Goal: Task Accomplishment & Management: Complete application form

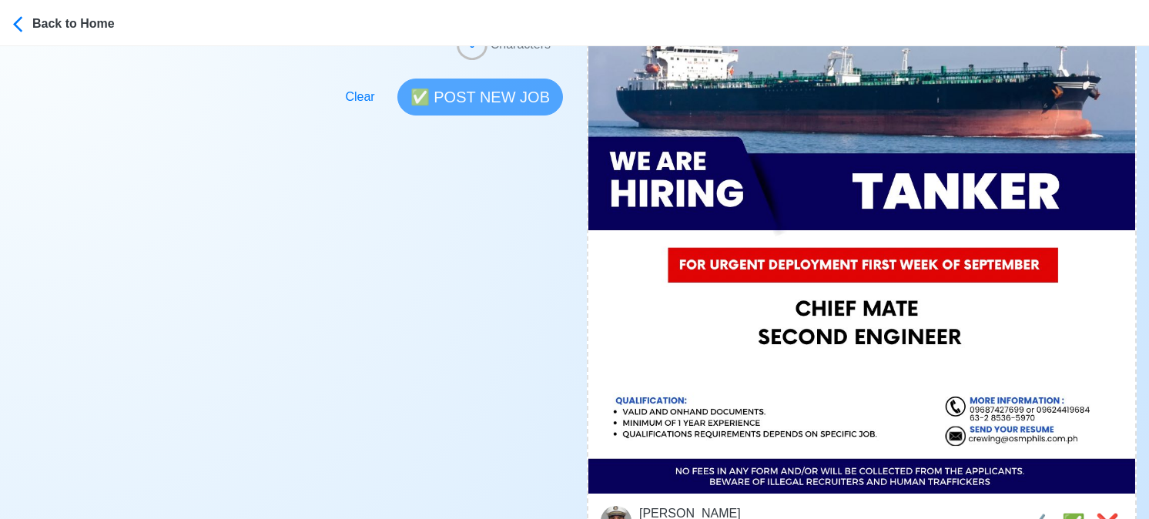
scroll to position [539, 0]
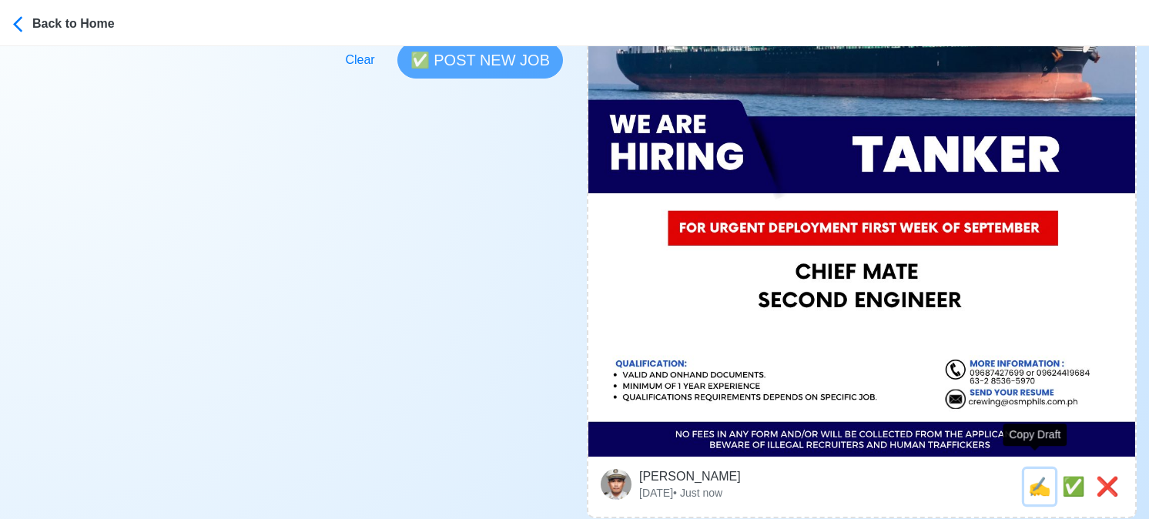
click at [1033, 476] on span "✍️" at bounding box center [1039, 486] width 23 height 21
type input "SECOND ENGINEER"
type input "OSM Shipping Phils., Inc."
type input "TANKER"
type input "crewing@osmphils.com.ph"
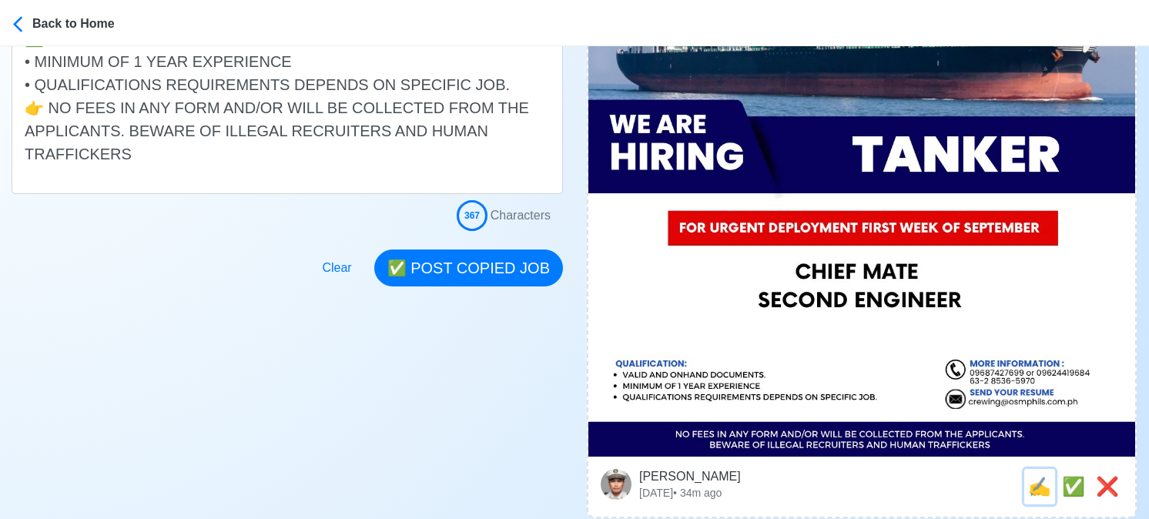
scroll to position [0, 0]
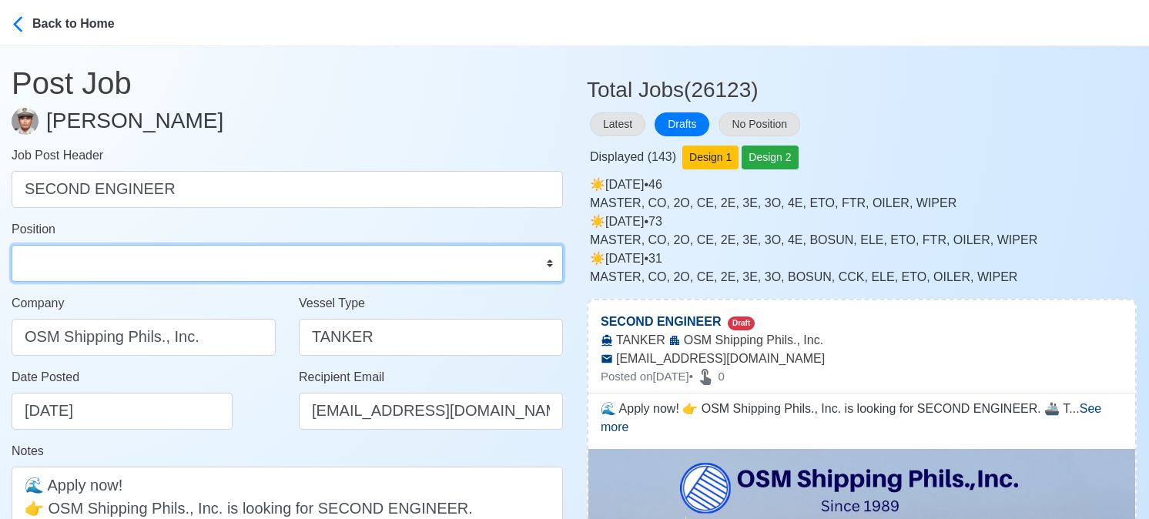
drag, startPoint x: 124, startPoint y: 273, endPoint x: 117, endPoint y: 248, distance: 26.3
click at [124, 273] on select "Master Chief Officer 2nd Officer 3rd Officer Junior Officer Chief Engineer 2nd …" at bounding box center [288, 263] width 552 height 37
select select "2nd Engineer"
click at [12, 245] on select "Master Chief Officer 2nd Officer 3rd Officer Junior Officer Chief Engineer 2nd …" at bounding box center [288, 263] width 552 height 37
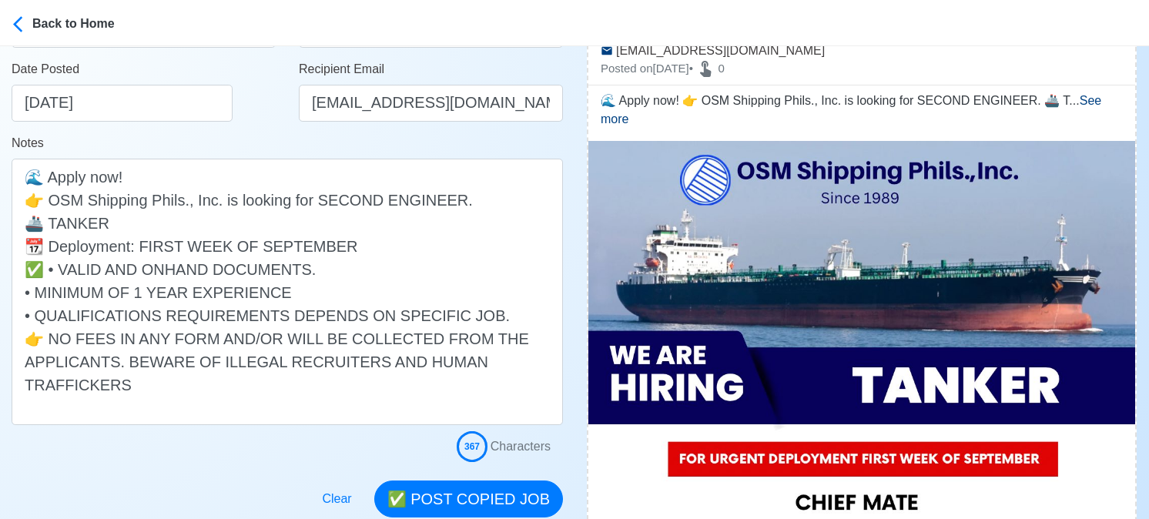
scroll to position [385, 0]
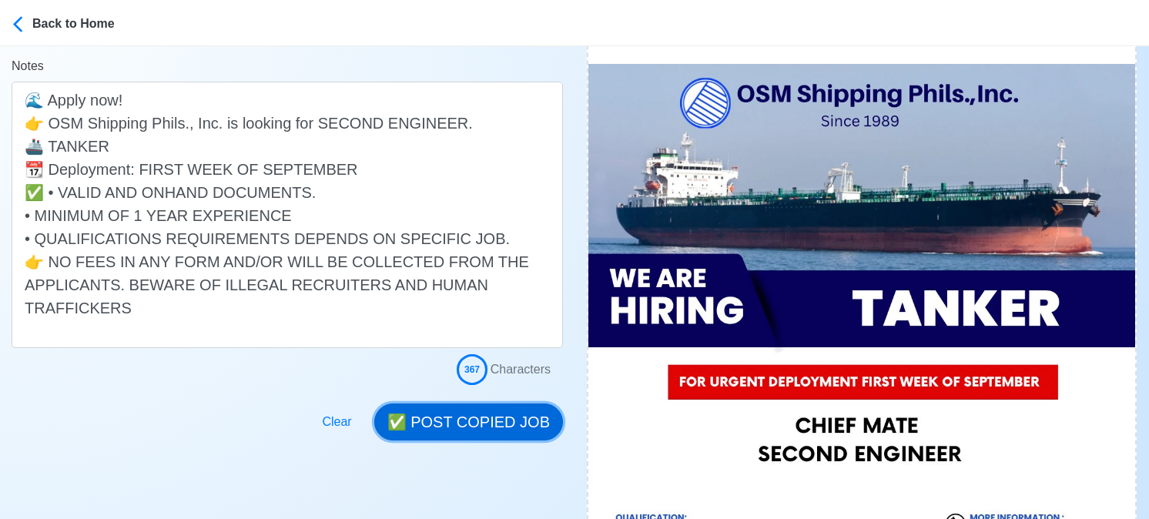
click at [468, 415] on button "✅ POST COPIED JOB" at bounding box center [468, 422] width 189 height 37
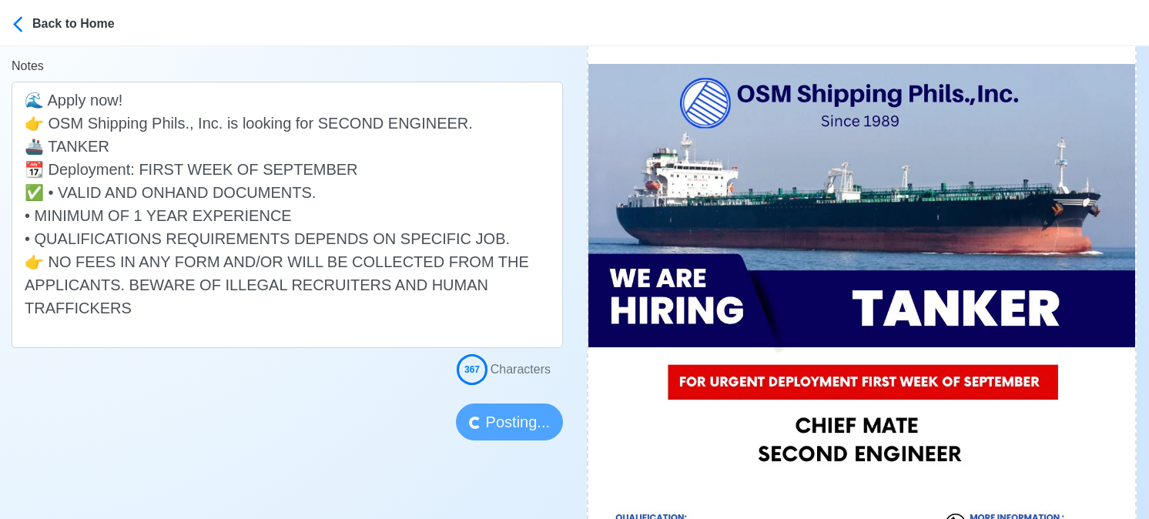
scroll to position [539, 0]
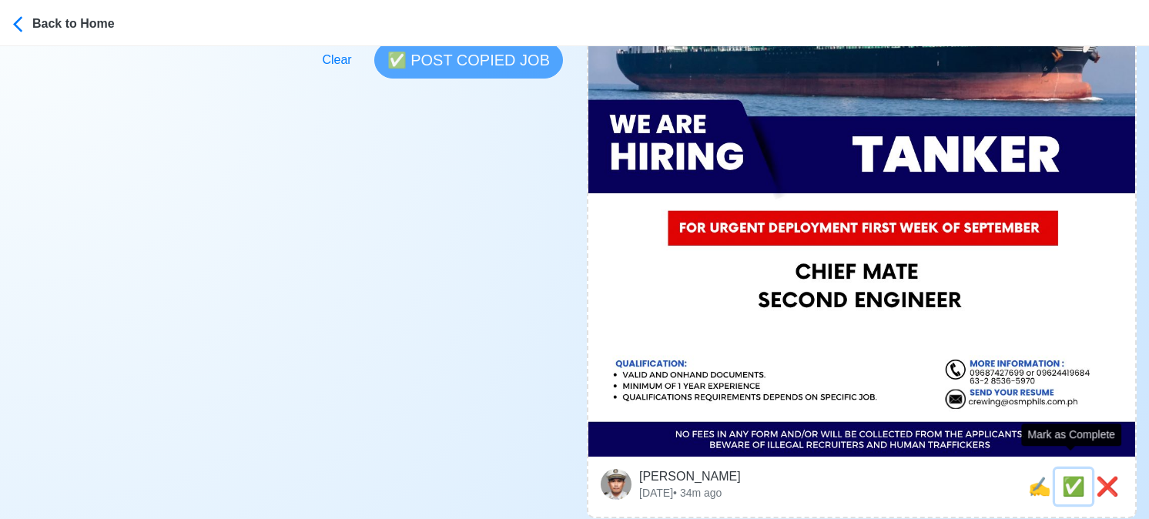
click at [1073, 476] on span "✅" at bounding box center [1073, 486] width 23 height 21
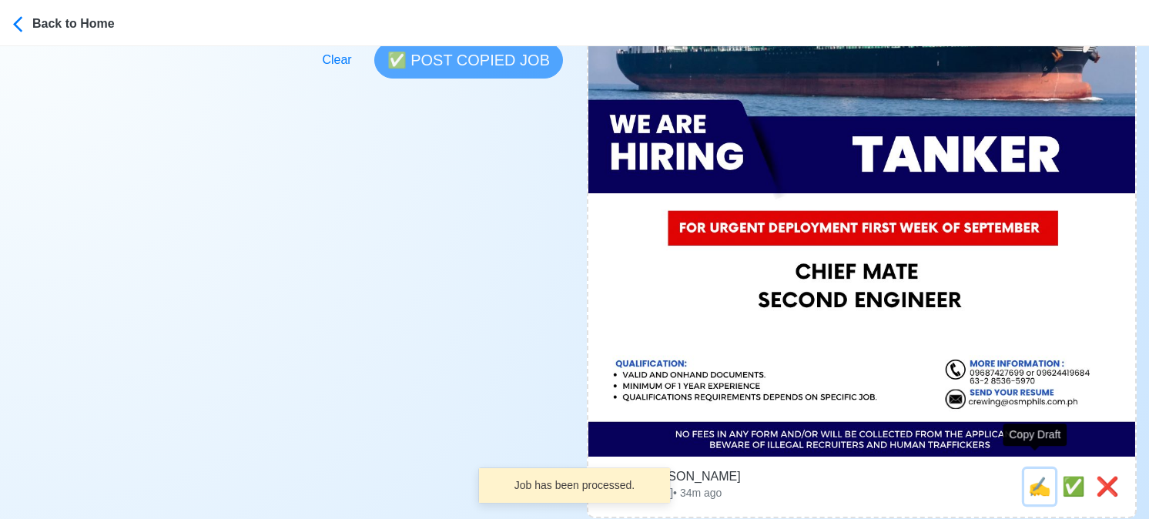
click at [1035, 476] on span "✍️" at bounding box center [1039, 486] width 23 height 21
type input "CHIEF MATE"
select select
type input "OSM Shipping Phils., Inc."
type input "TANKER"
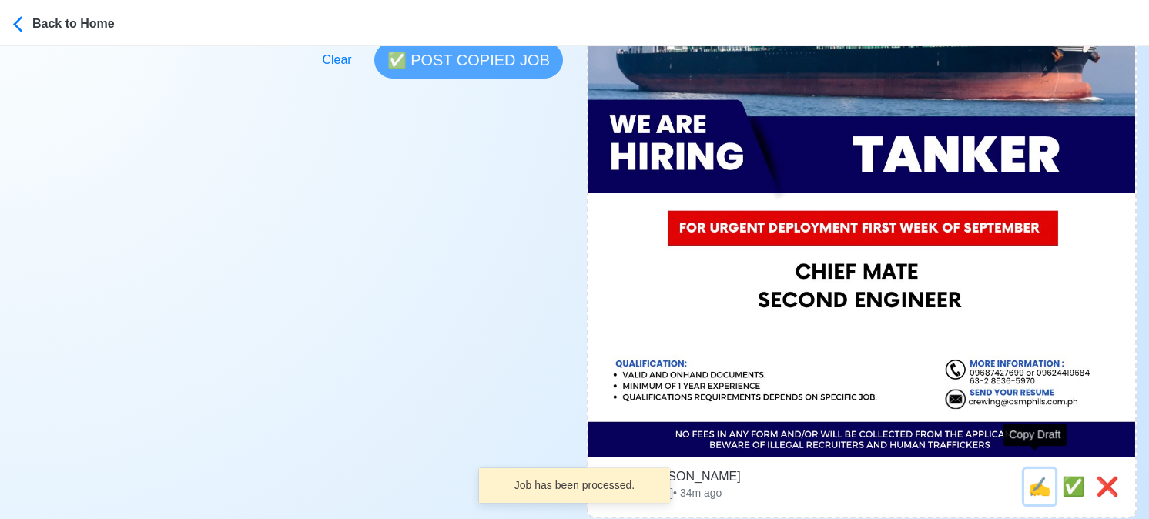
type input "crewing@osmphils.com.ph"
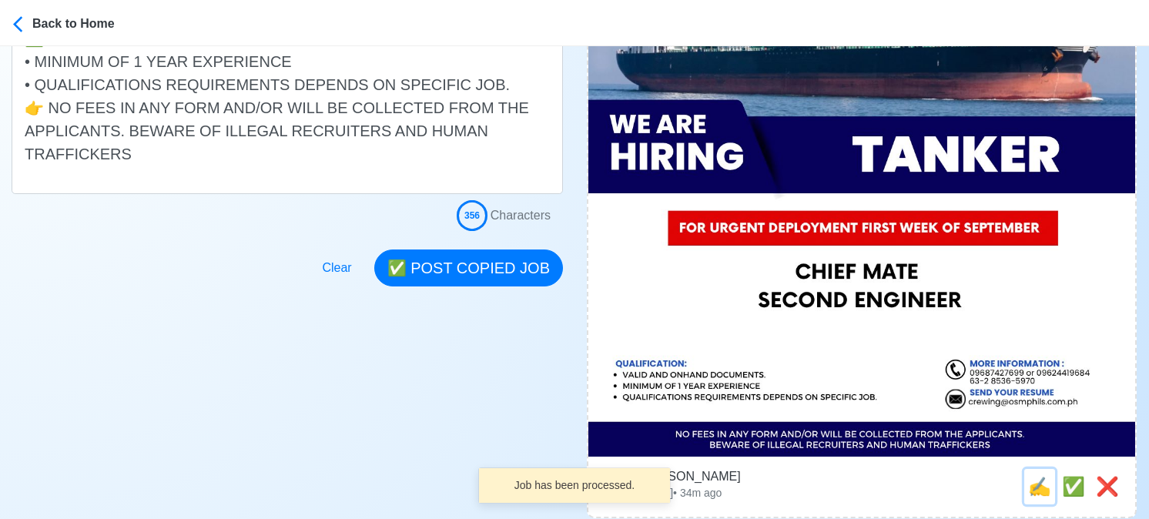
scroll to position [0, 0]
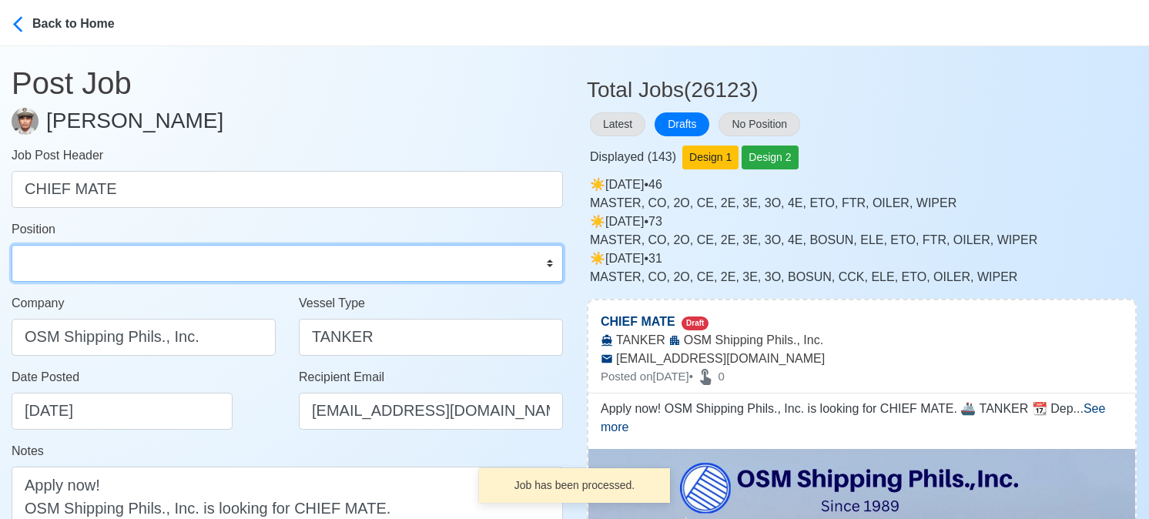
drag, startPoint x: 109, startPoint y: 270, endPoint x: 104, endPoint y: 255, distance: 15.6
click at [109, 270] on select "Master Chief Officer 2nd Officer 3rd Officer Junior Officer Chief Engineer 2nd …" at bounding box center [288, 263] width 552 height 37
select select "Chief Officer"
click at [12, 245] on select "Master Chief Officer 2nd Officer 3rd Officer Junior Officer Chief Engineer 2nd …" at bounding box center [288, 263] width 552 height 37
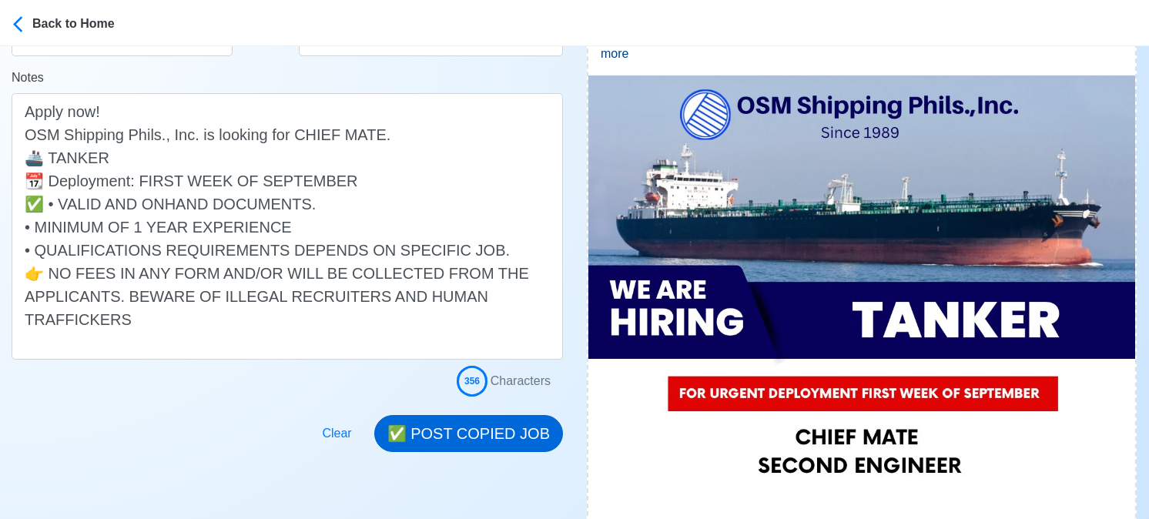
scroll to position [462, 0]
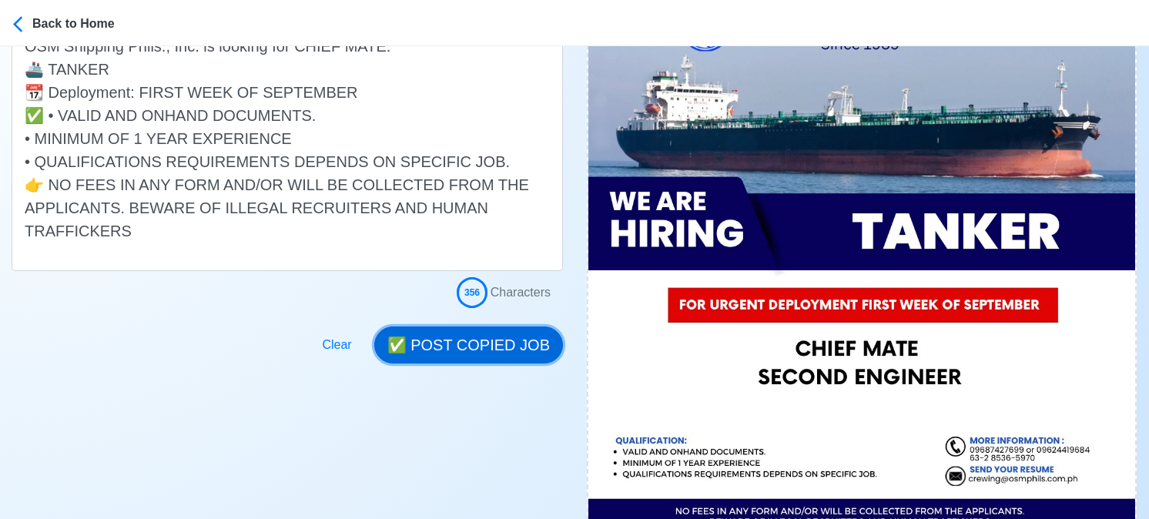
click at [511, 341] on button "✅ POST COPIED JOB" at bounding box center [468, 345] width 189 height 37
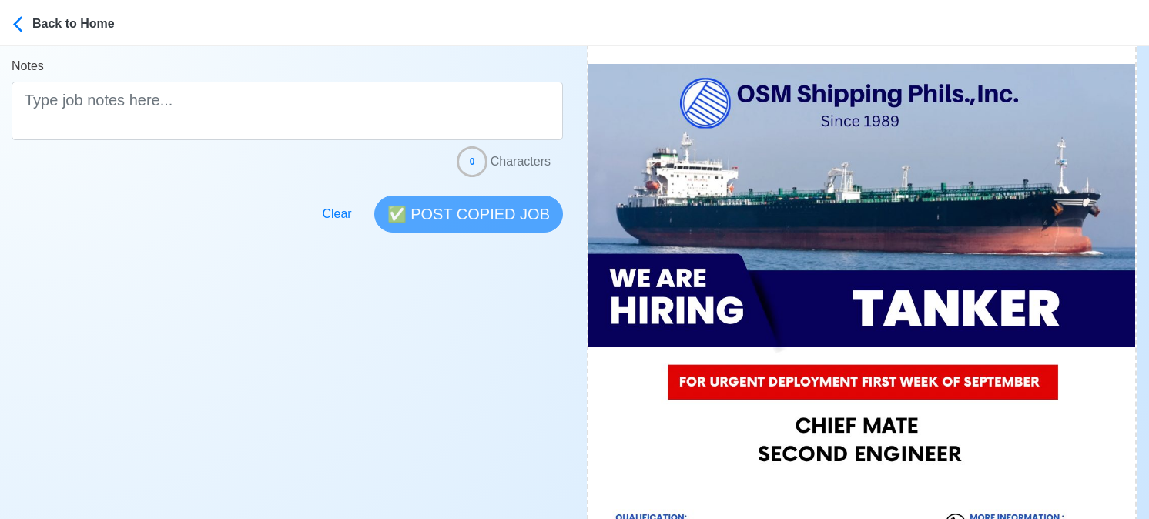
scroll to position [693, 0]
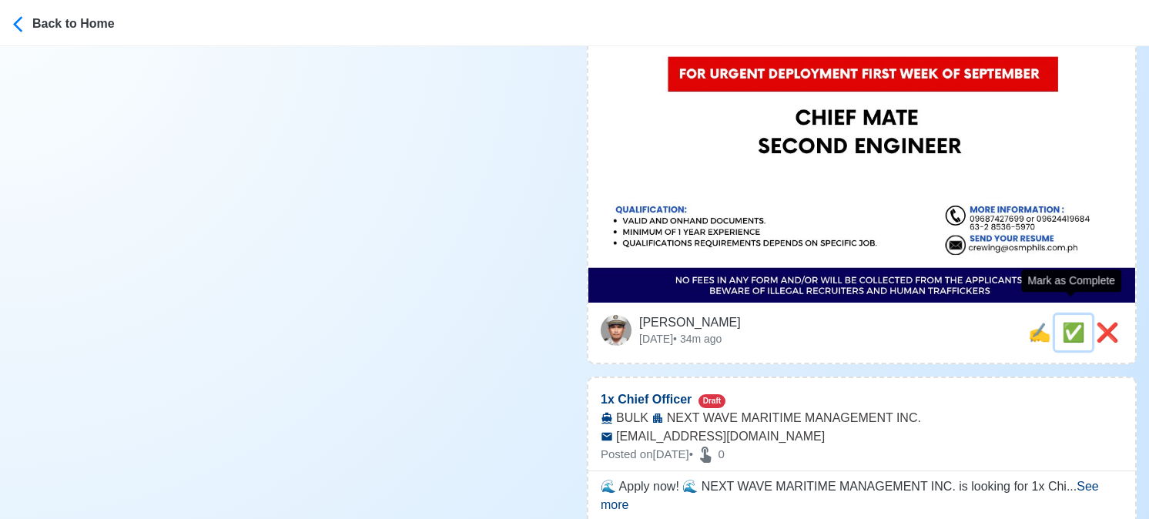
click at [1069, 322] on span "✅" at bounding box center [1073, 332] width 23 height 21
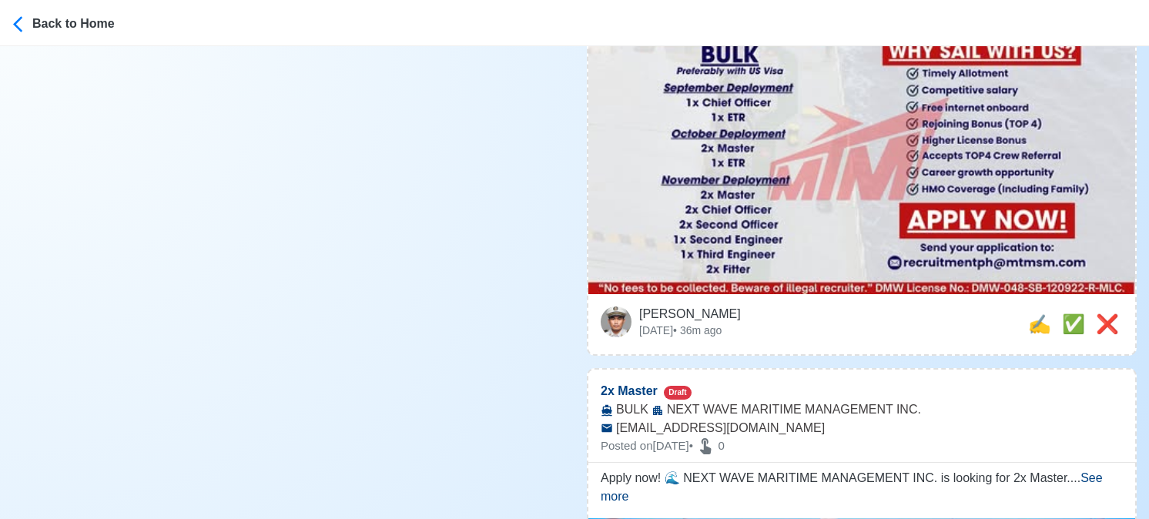
scroll to position [1001, 0]
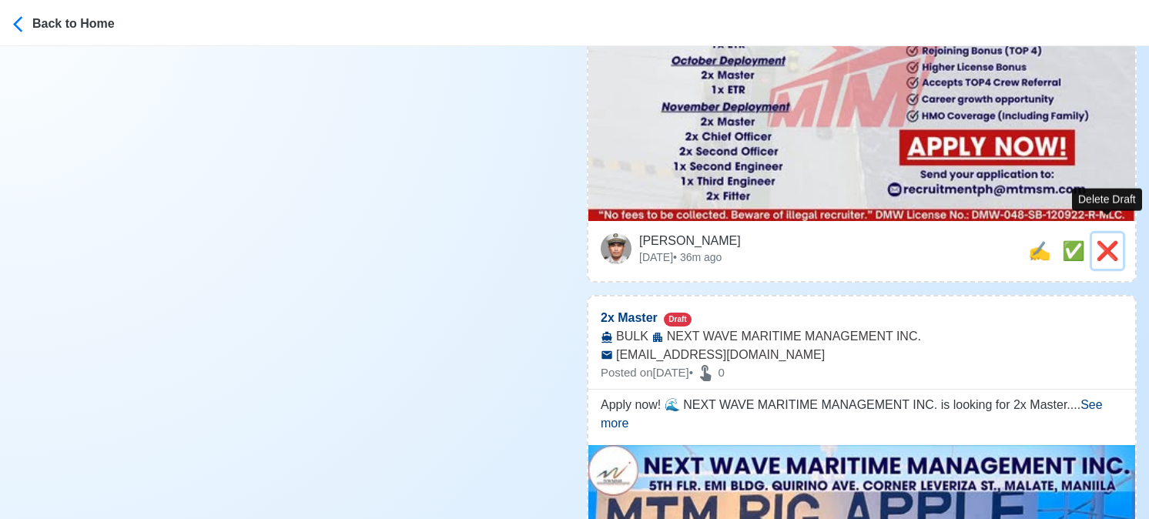
click at [1109, 240] on span "❌" at bounding box center [1107, 250] width 23 height 21
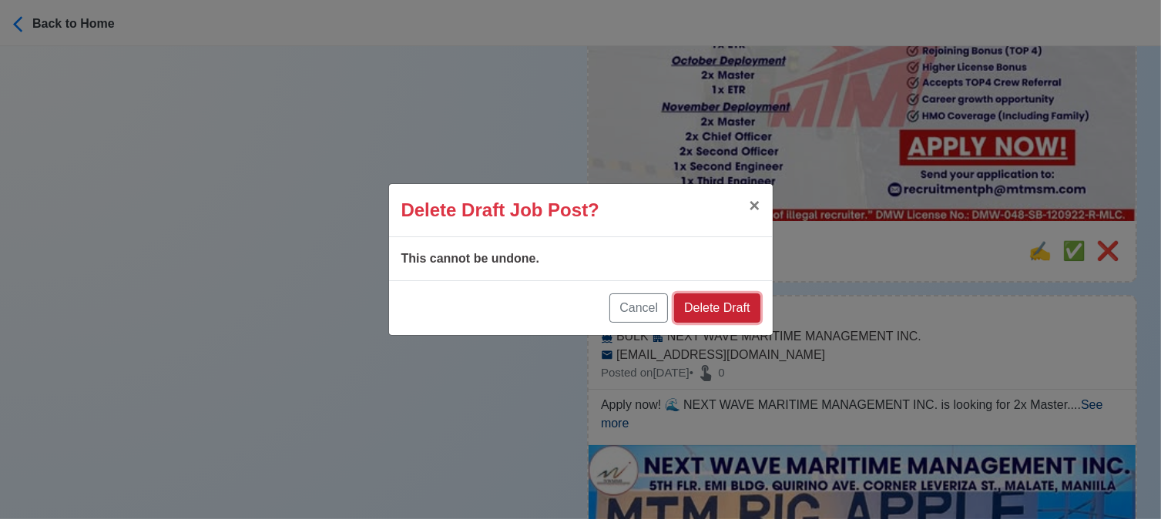
click at [737, 312] on button "Delete Draft" at bounding box center [717, 307] width 86 height 29
click at [739, 305] on button "Delete Draft" at bounding box center [717, 307] width 86 height 29
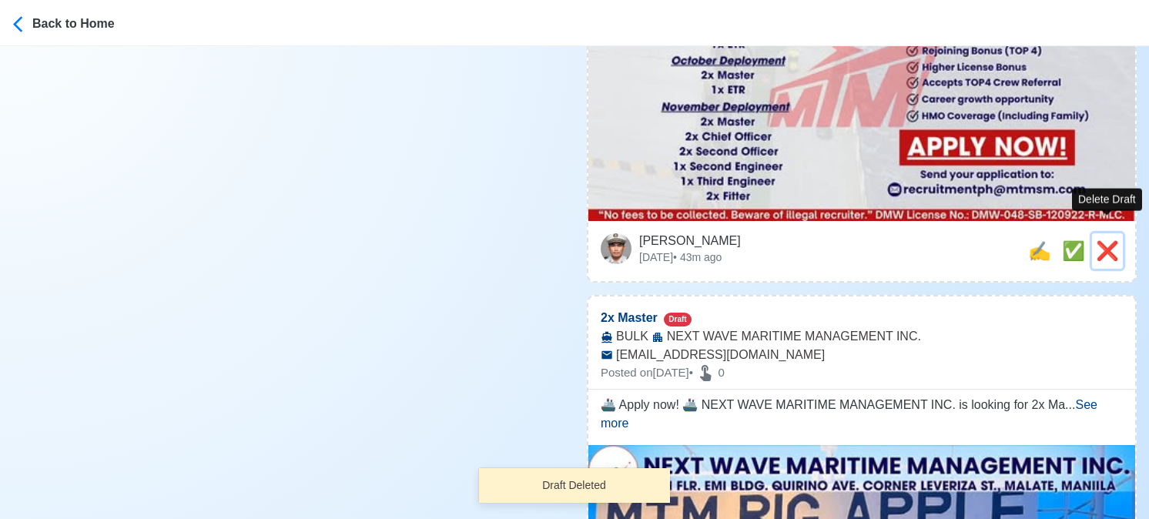
click at [1119, 233] on button "❌" at bounding box center [1107, 250] width 31 height 35
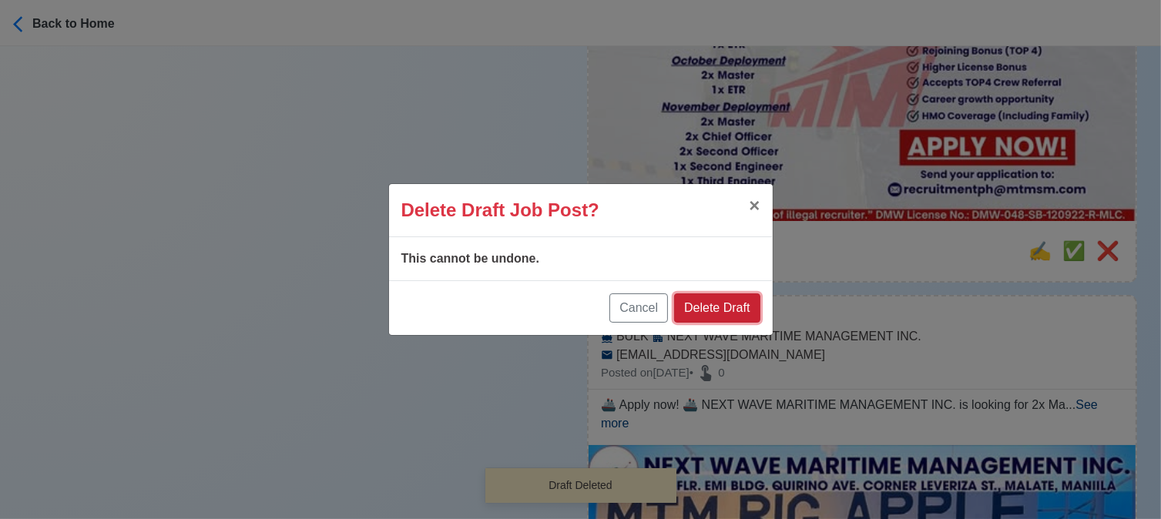
click at [727, 302] on button "Delete Draft" at bounding box center [717, 307] width 86 height 29
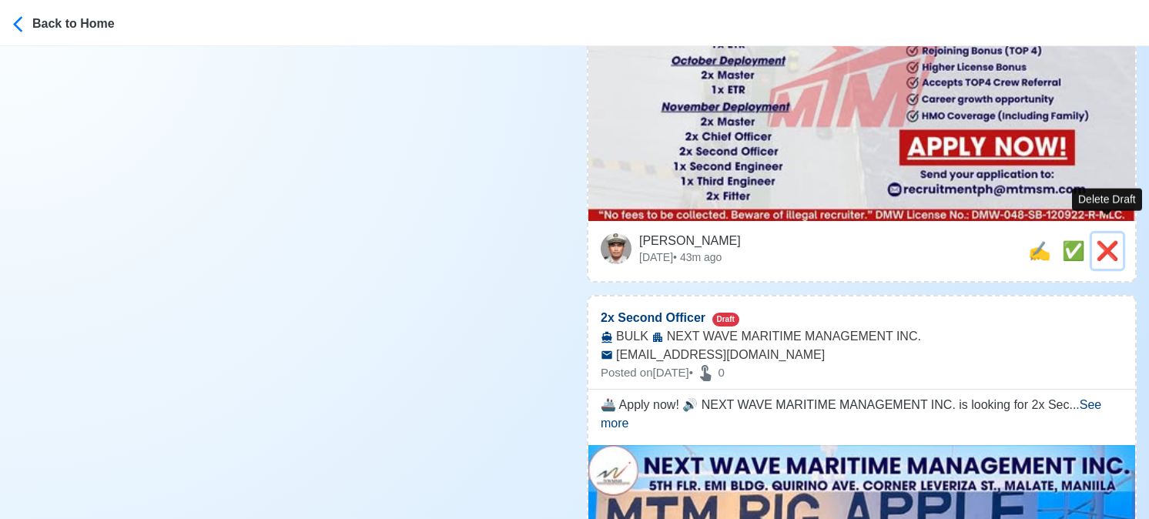
click at [1109, 240] on span "❌" at bounding box center [1107, 250] width 23 height 21
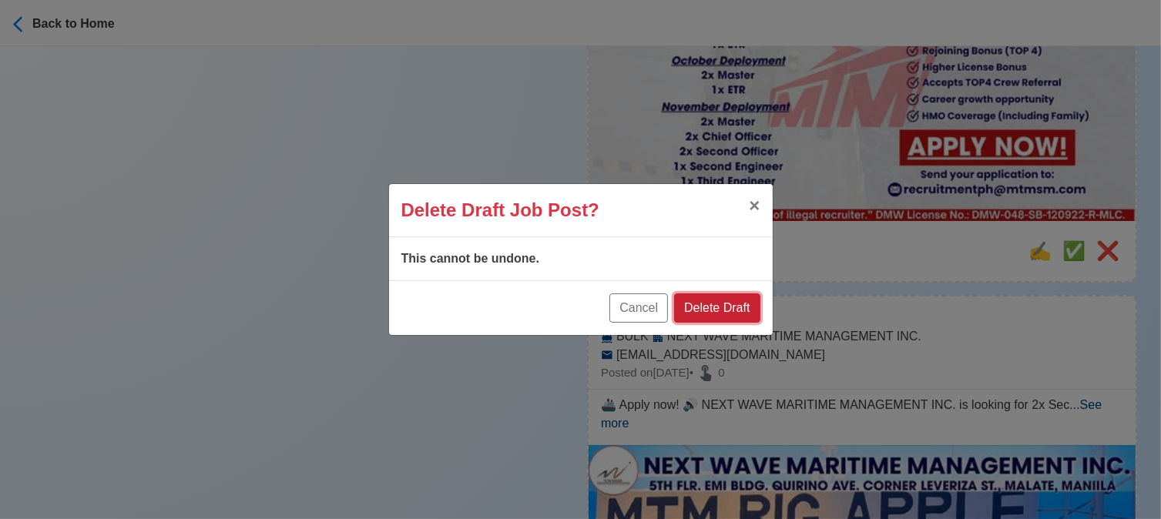
click at [712, 304] on button "Delete Draft" at bounding box center [717, 307] width 86 height 29
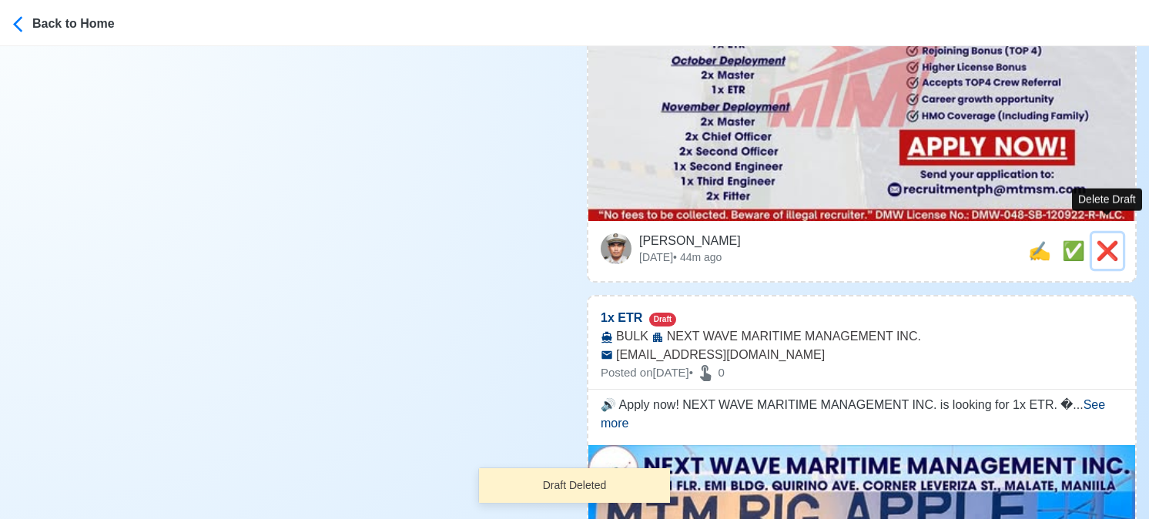
click at [1103, 240] on span "❌" at bounding box center [1107, 250] width 23 height 21
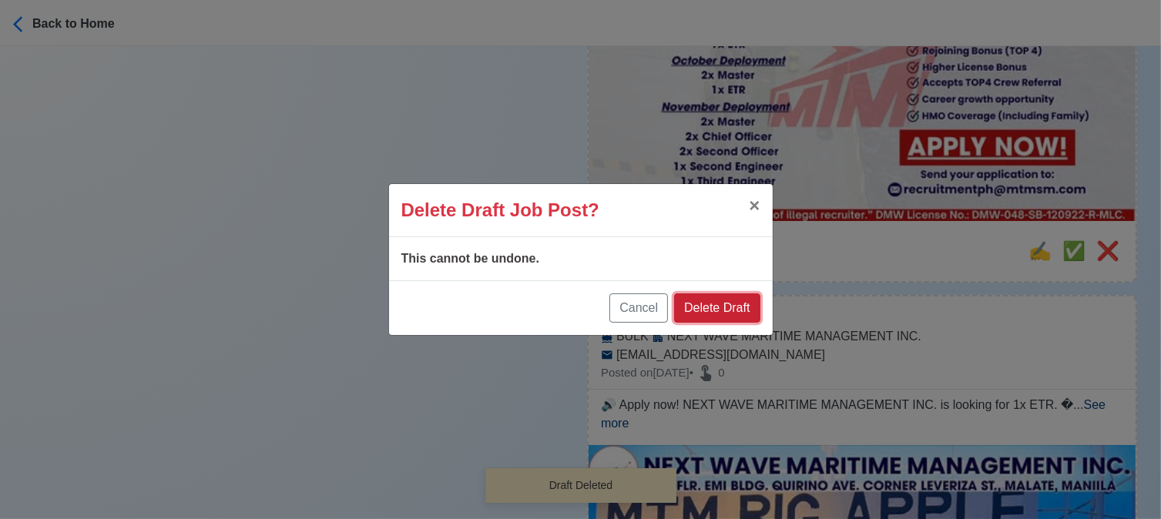
click at [734, 314] on button "Delete Draft" at bounding box center [717, 307] width 86 height 29
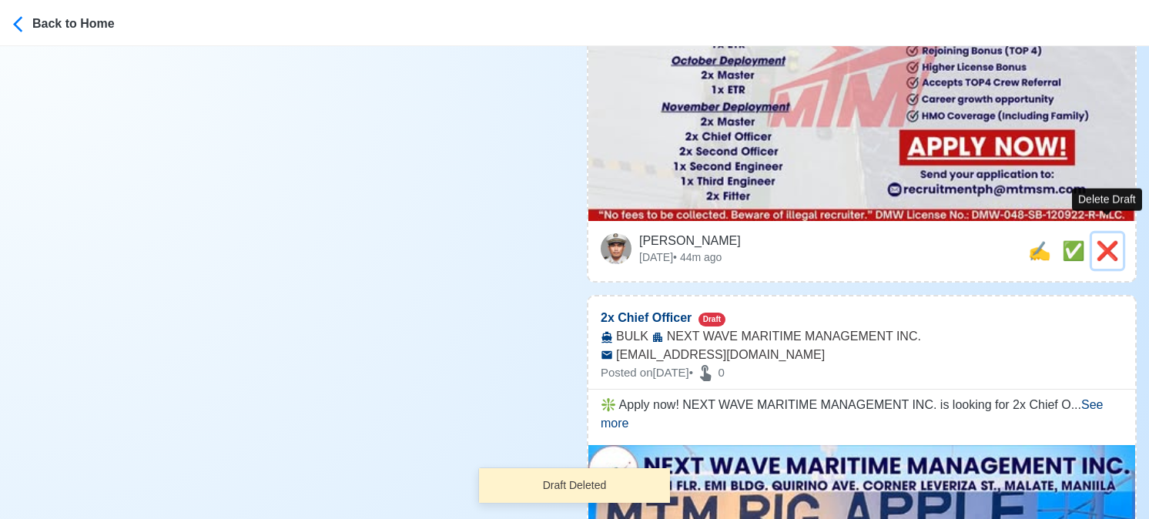
click at [1103, 240] on span "❌" at bounding box center [1107, 250] width 23 height 21
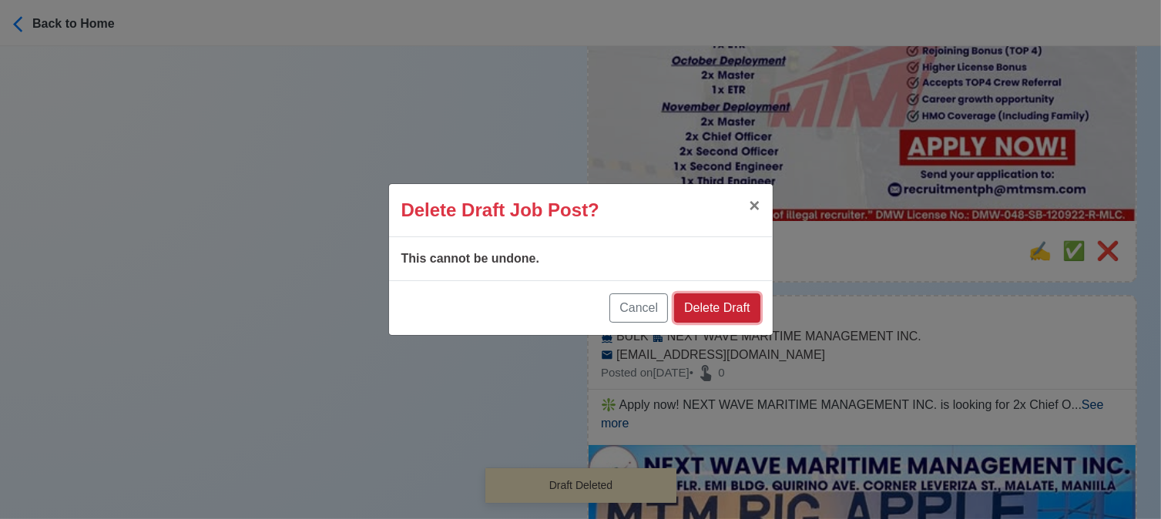
click at [718, 314] on button "Delete Draft" at bounding box center [717, 307] width 86 height 29
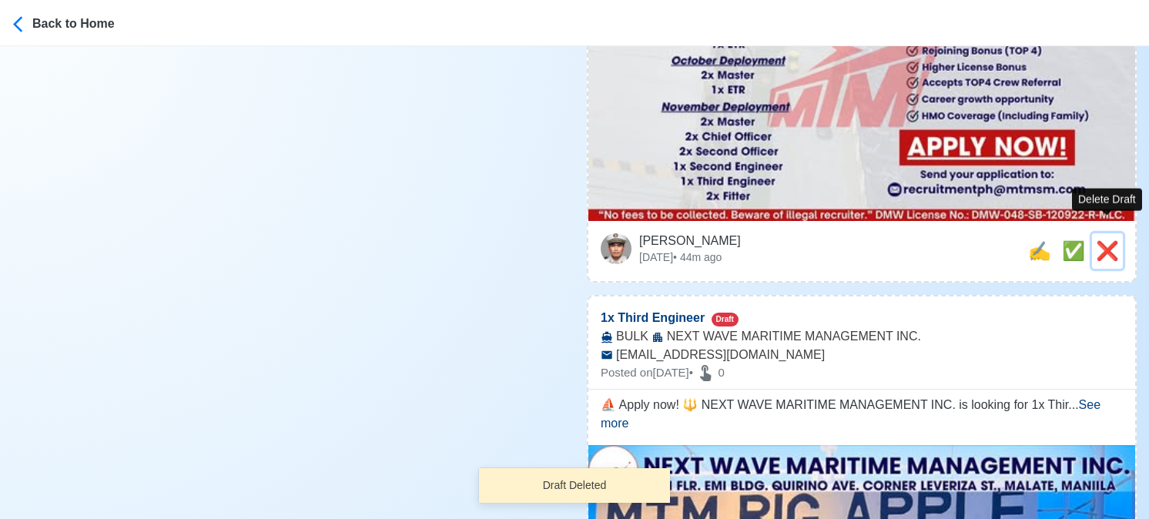
click at [1108, 240] on span "❌" at bounding box center [1107, 250] width 23 height 21
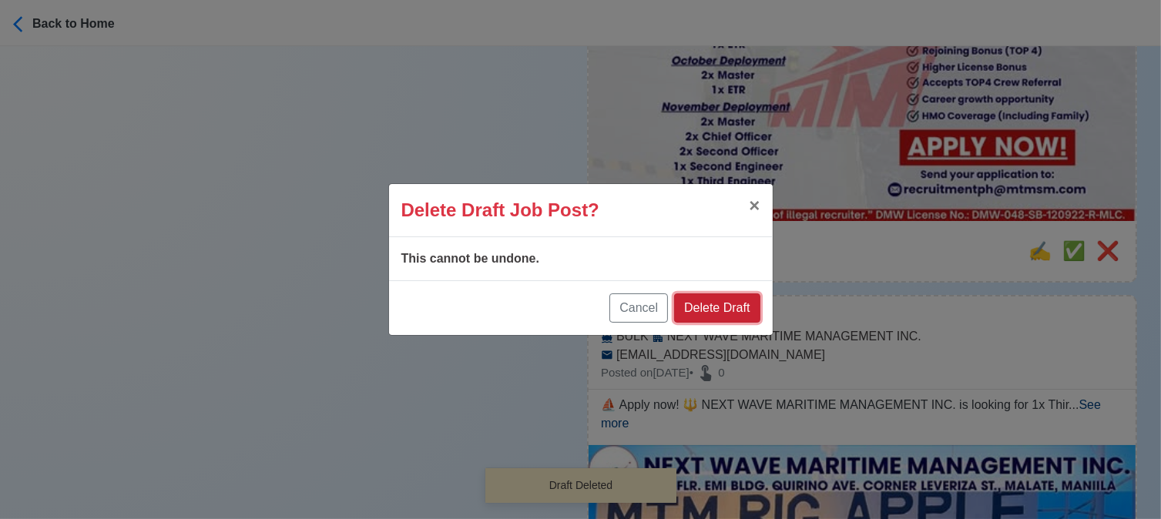
drag, startPoint x: 724, startPoint y: 302, endPoint x: 1083, endPoint y: 213, distance: 369.9
click at [727, 302] on button "Delete Draft" at bounding box center [717, 307] width 86 height 29
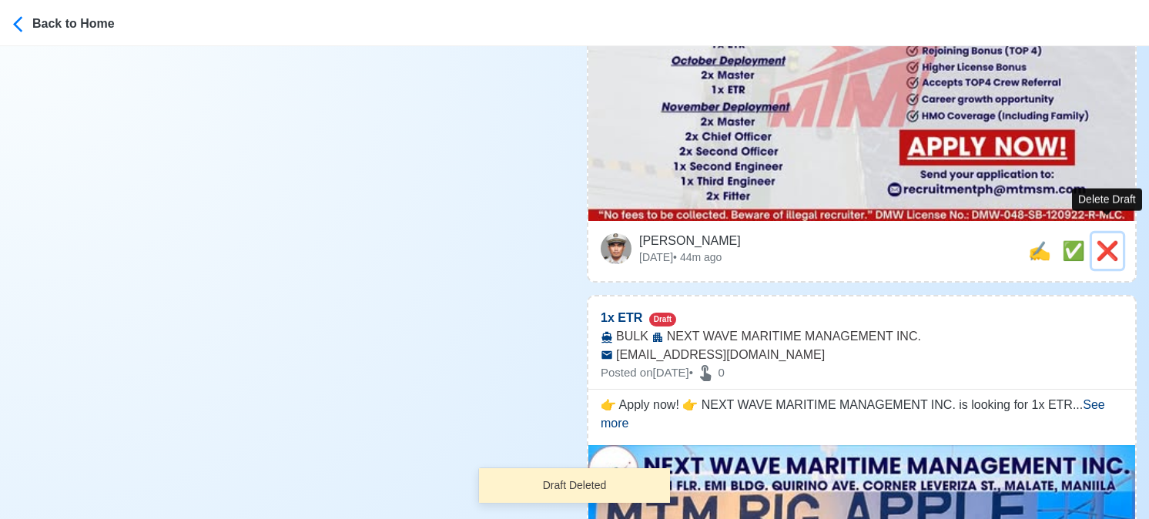
click at [1106, 240] on span "❌" at bounding box center [1107, 250] width 23 height 21
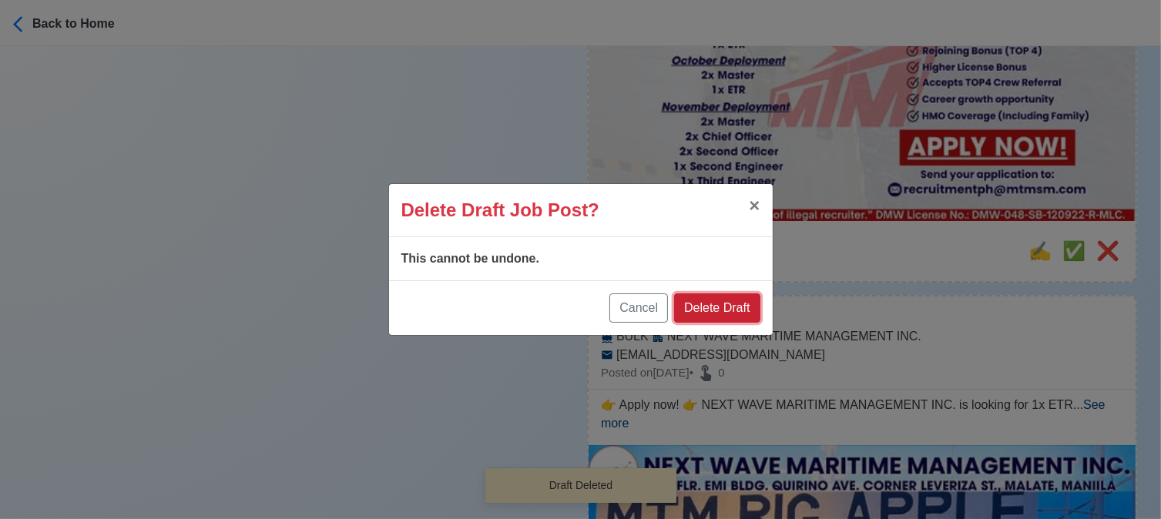
click at [735, 300] on button "Delete Draft" at bounding box center [717, 307] width 86 height 29
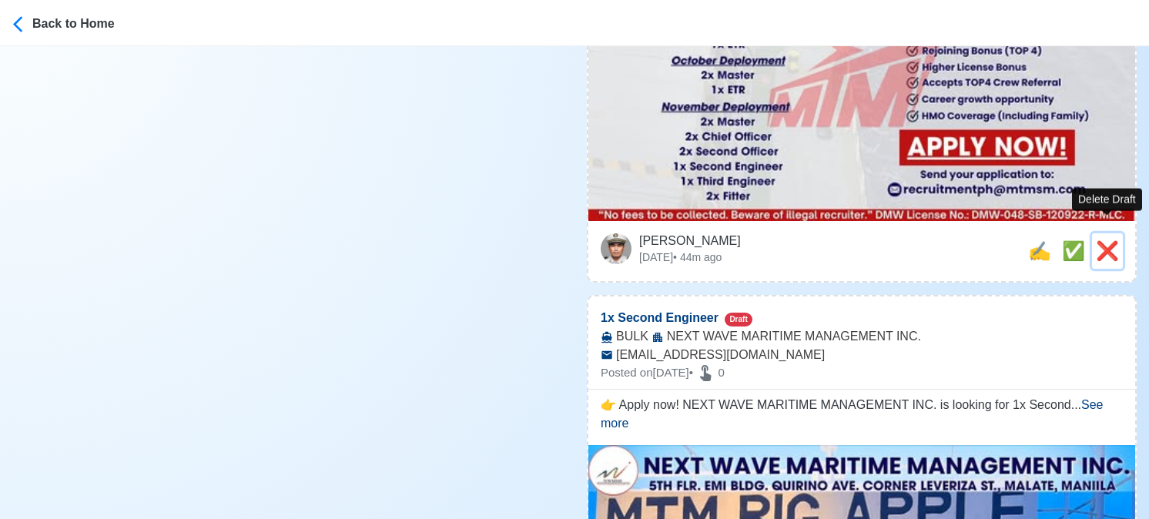
click at [1105, 240] on span "❌" at bounding box center [1107, 250] width 23 height 21
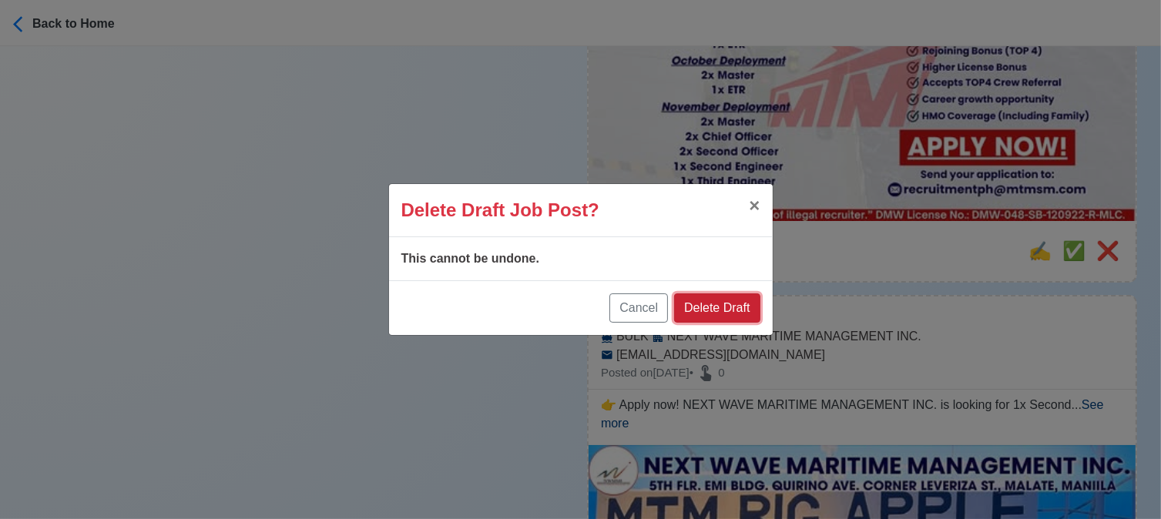
click at [746, 312] on button "Delete Draft" at bounding box center [717, 307] width 86 height 29
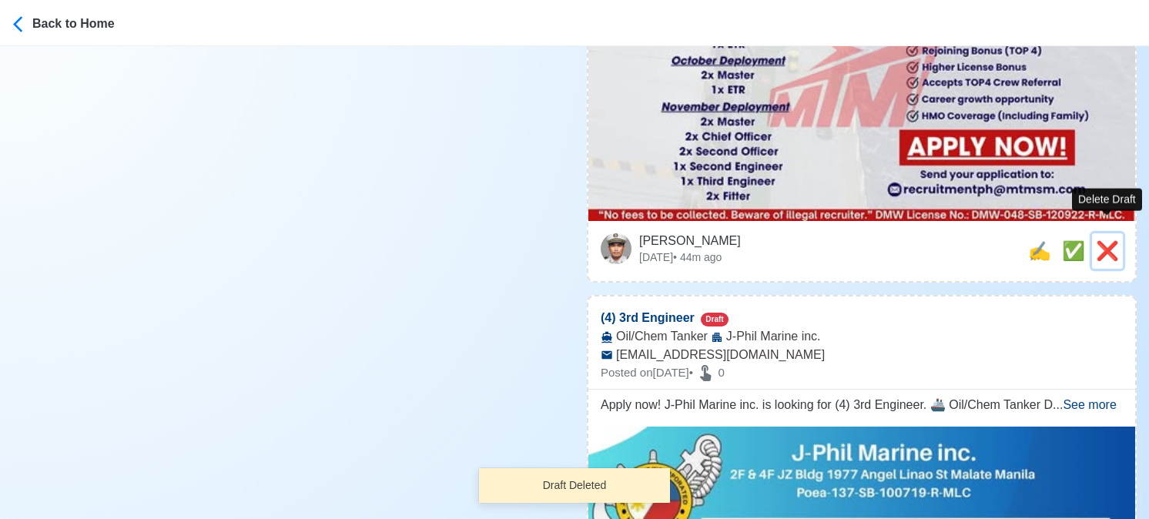
click at [1115, 240] on span "❌" at bounding box center [1107, 250] width 23 height 21
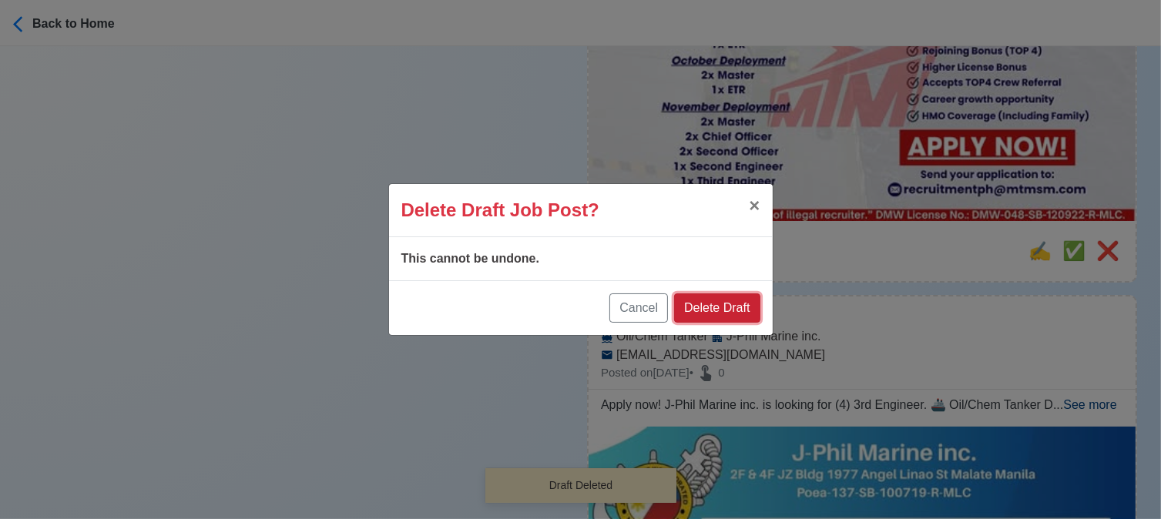
click at [743, 307] on button "Delete Draft" at bounding box center [717, 307] width 86 height 29
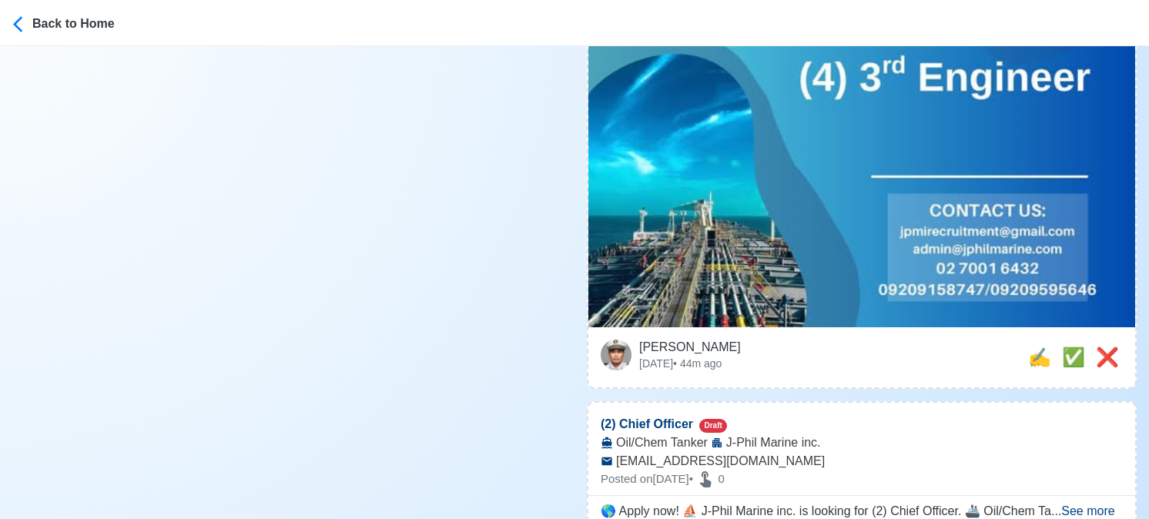
scroll to position [693, 0]
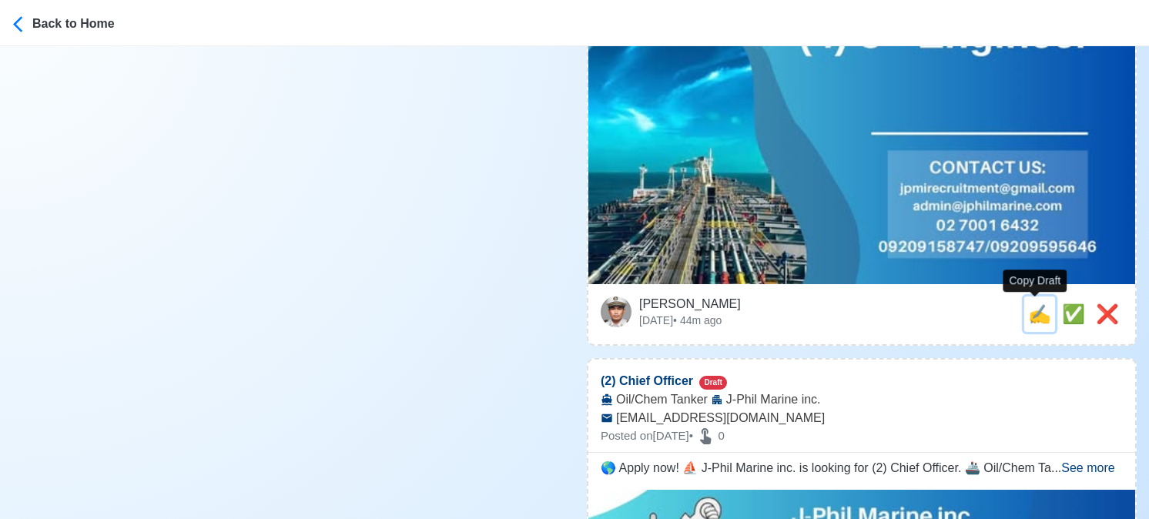
click at [1034, 317] on span "✍️" at bounding box center [1039, 314] width 23 height 21
type input "(4) 3rd Engineer"
select select
type input "J-Phil Marine inc."
type input "Oil/Chem Tanker"
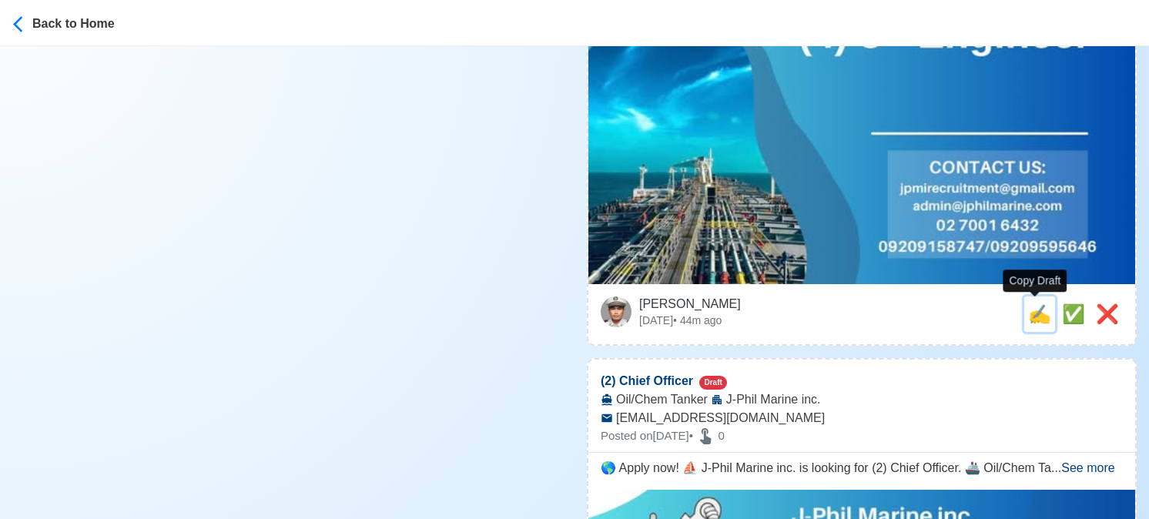
type input "jpmirecruitment@gmail.com"
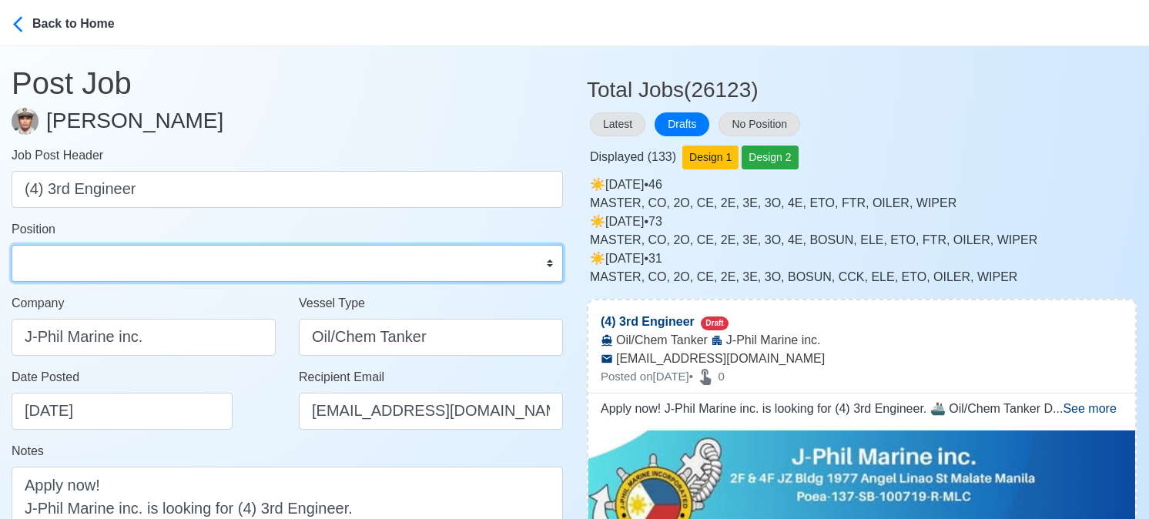
click at [136, 254] on select "Master Chief Officer 2nd Officer 3rd Officer Junior Officer Chief Engineer 2nd …" at bounding box center [288, 263] width 552 height 37
select select "3rd Engineer"
click at [12, 245] on select "Master Chief Officer 2nd Officer 3rd Officer Junior Officer Chief Engineer 2nd …" at bounding box center [288, 263] width 552 height 37
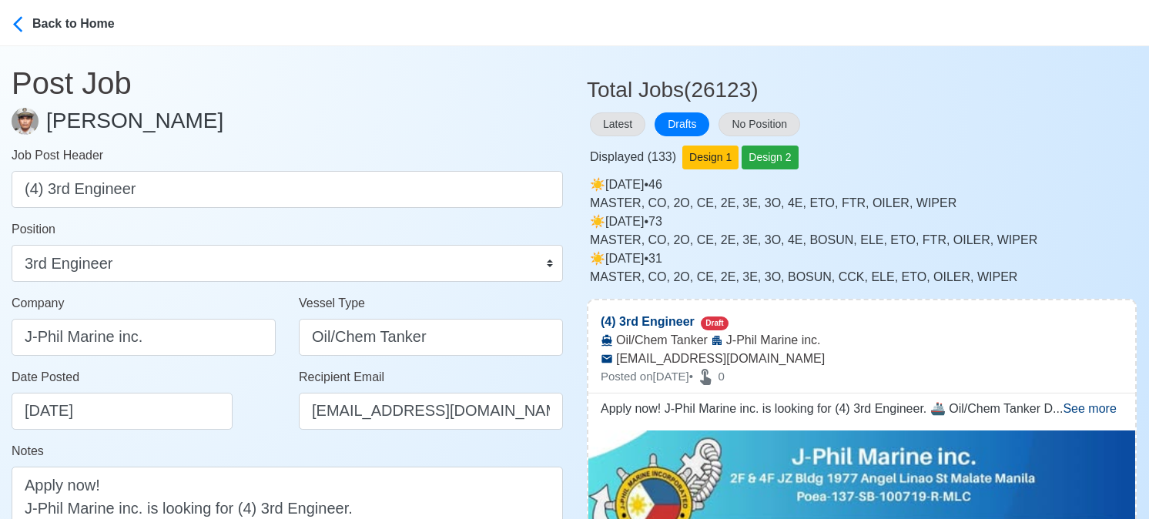
click at [233, 379] on div "Date Posted 08/28/2025" at bounding box center [148, 399] width 273 height 62
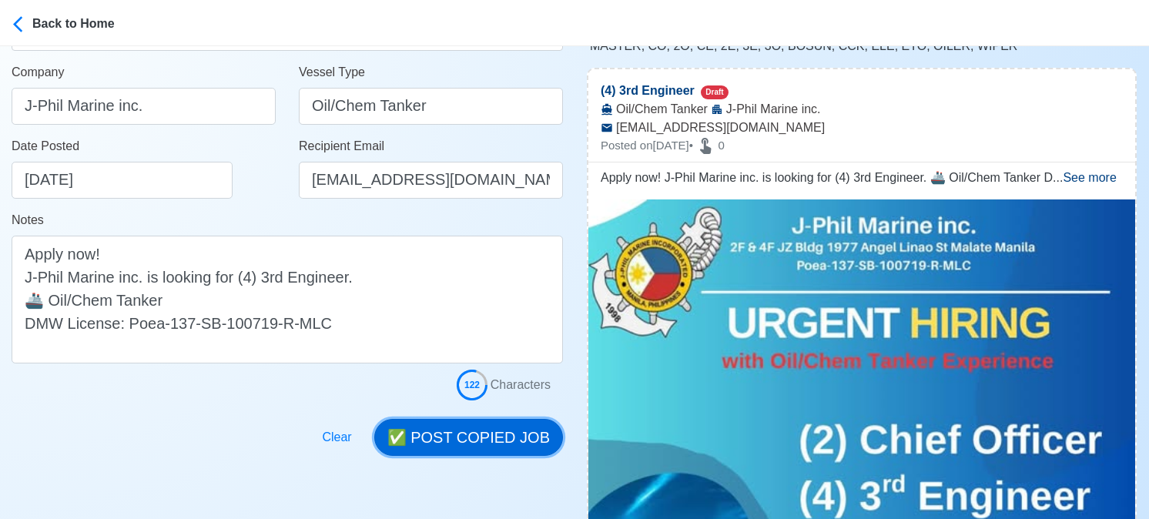
click at [477, 437] on button "✅ POST COPIED JOB" at bounding box center [468, 437] width 189 height 37
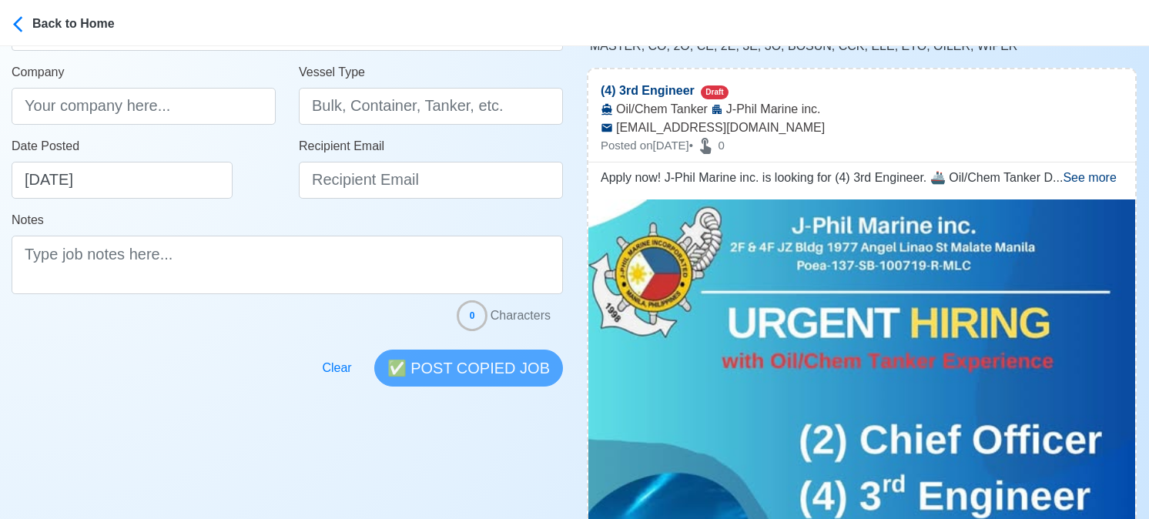
scroll to position [539, 0]
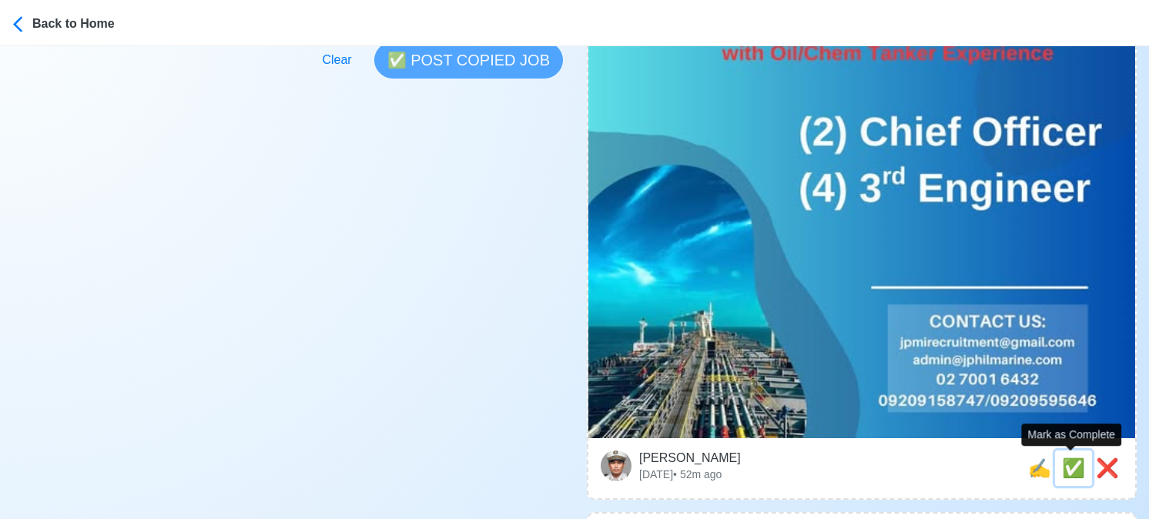
click at [1069, 468] on span "✅" at bounding box center [1073, 468] width 23 height 21
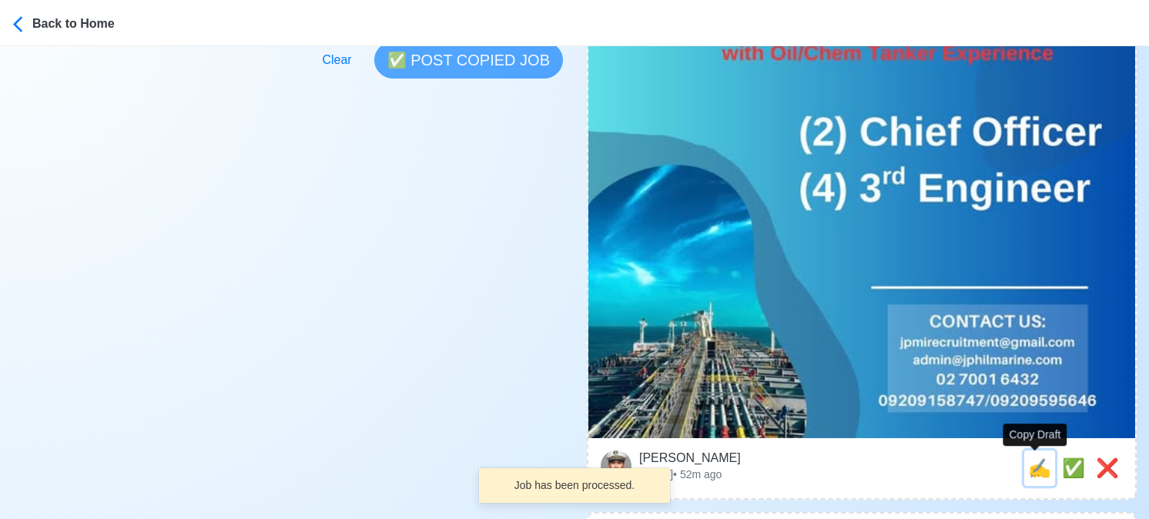
click at [1038, 471] on span "✍️" at bounding box center [1039, 468] width 23 height 21
type input "(2) Chief Officer"
select select
type input "J-Phil Marine inc."
type input "Oil/Chem Tanker"
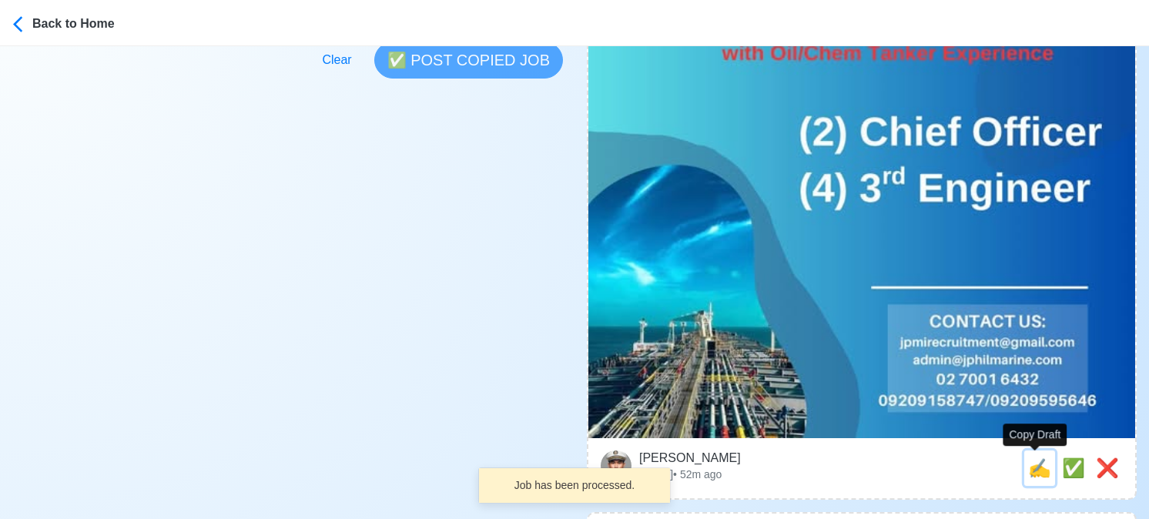
type input "jpmirecruitment@gmail.com"
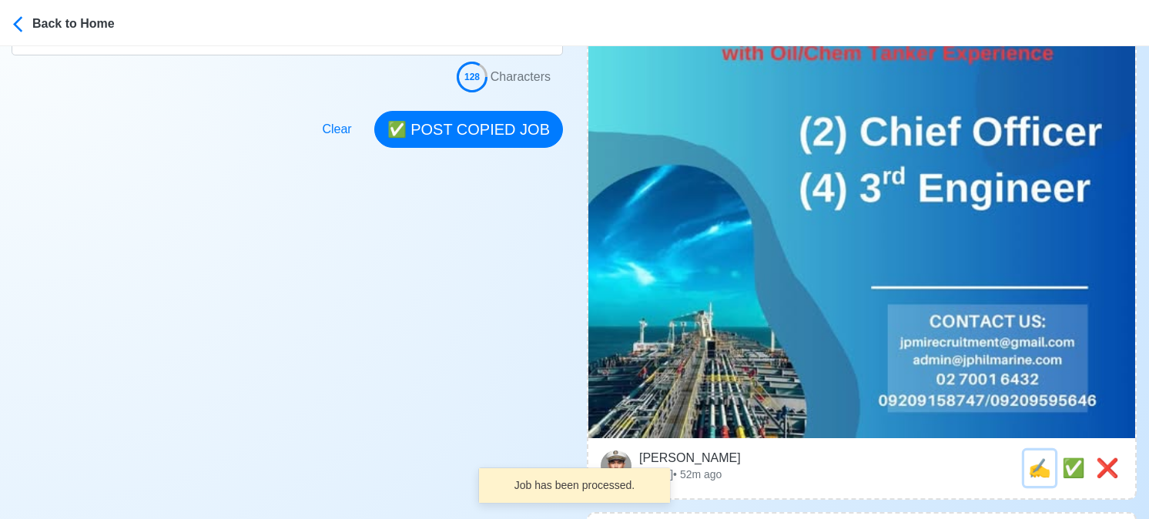
scroll to position [0, 0]
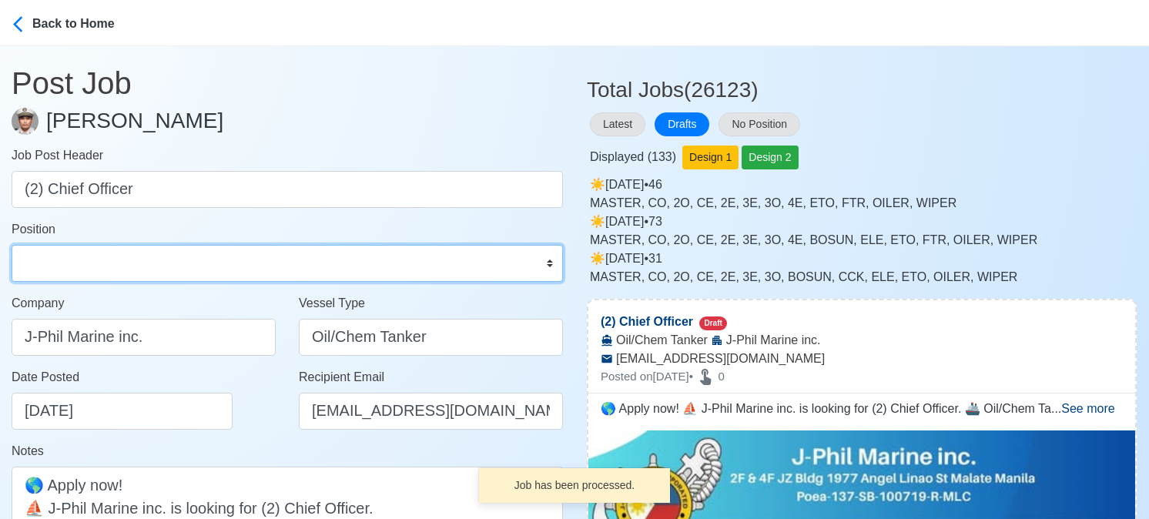
drag, startPoint x: 142, startPoint y: 268, endPoint x: 134, endPoint y: 257, distance: 13.9
click at [142, 268] on select "Master Chief Officer 2nd Officer 3rd Officer Junior Officer Chief Engineer 2nd …" at bounding box center [288, 263] width 552 height 37
select select "Chief Officer"
click at [12, 245] on select "Master Chief Officer 2nd Officer 3rd Officer Junior Officer Chief Engineer 2nd …" at bounding box center [288, 263] width 552 height 37
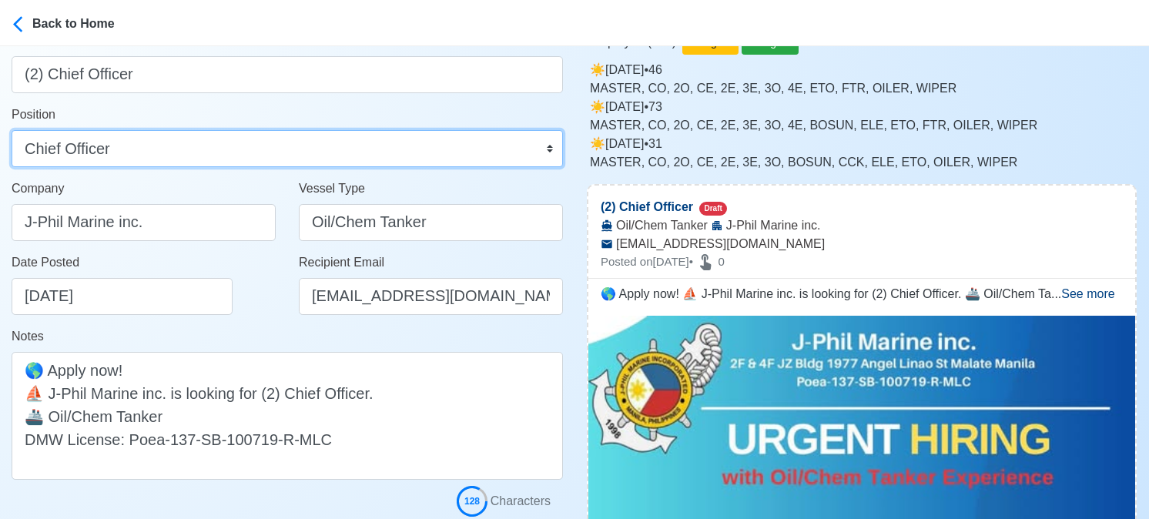
scroll to position [308, 0]
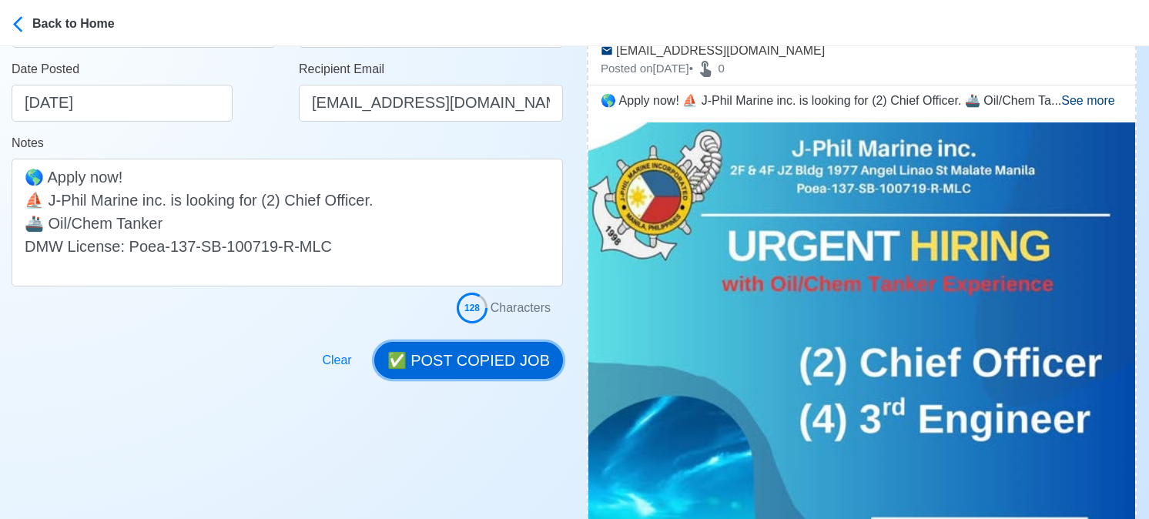
click at [440, 360] on button "✅ POST COPIED JOB" at bounding box center [468, 360] width 189 height 37
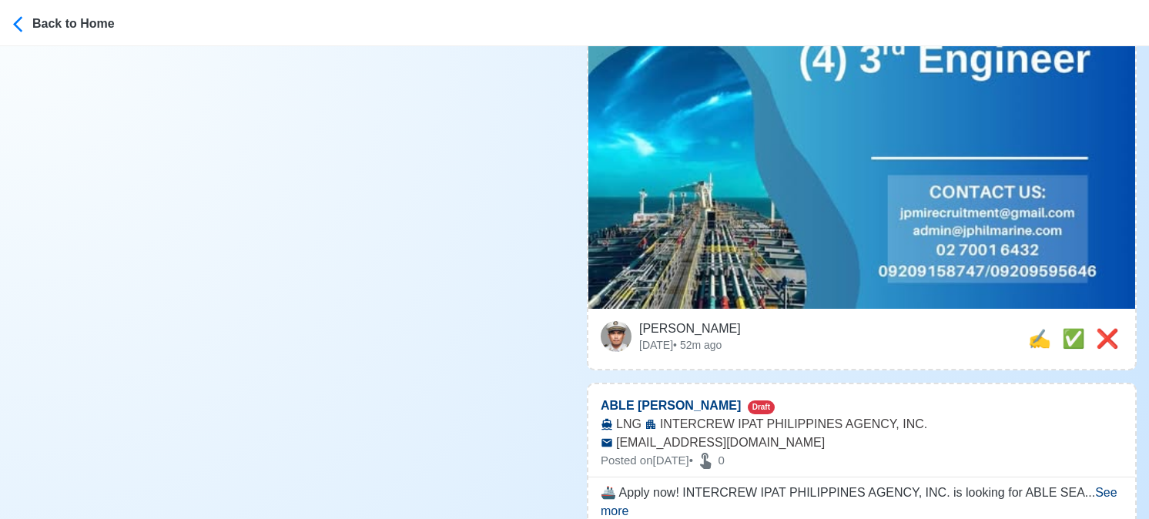
scroll to position [693, 0]
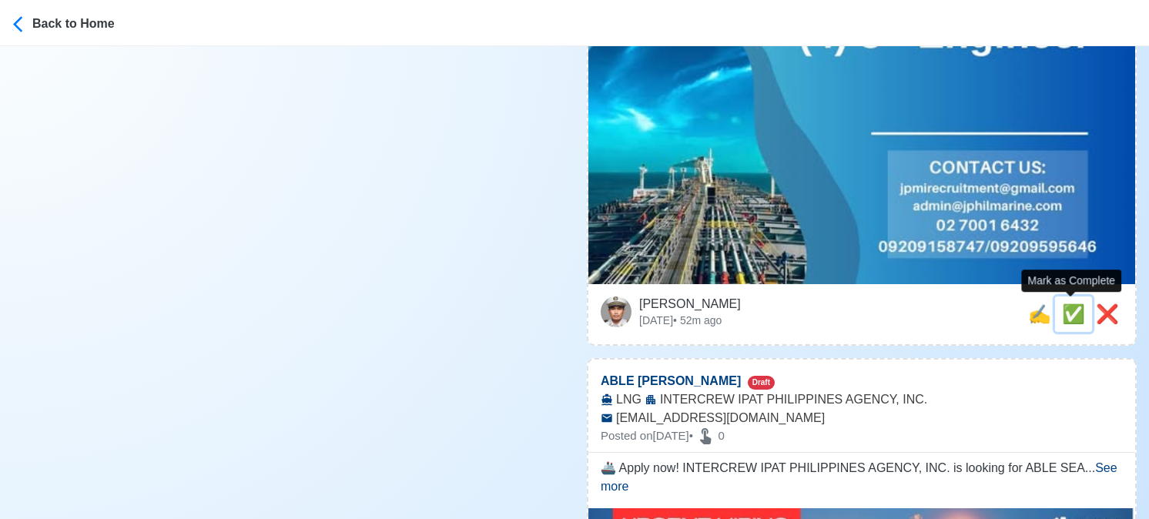
click at [1066, 314] on span "✅" at bounding box center [1073, 314] width 23 height 21
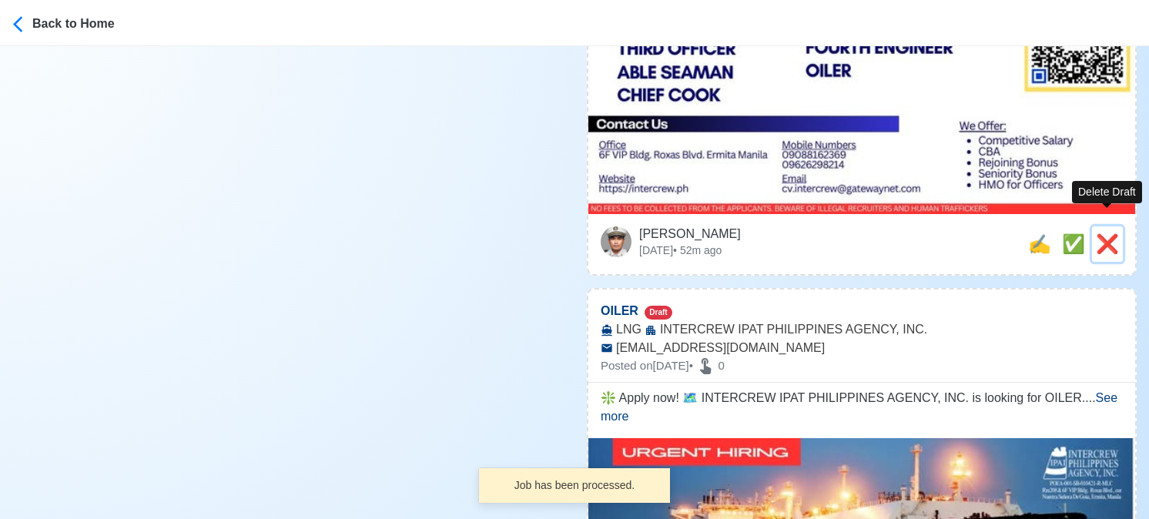
click at [1106, 233] on span "❌" at bounding box center [1107, 243] width 23 height 21
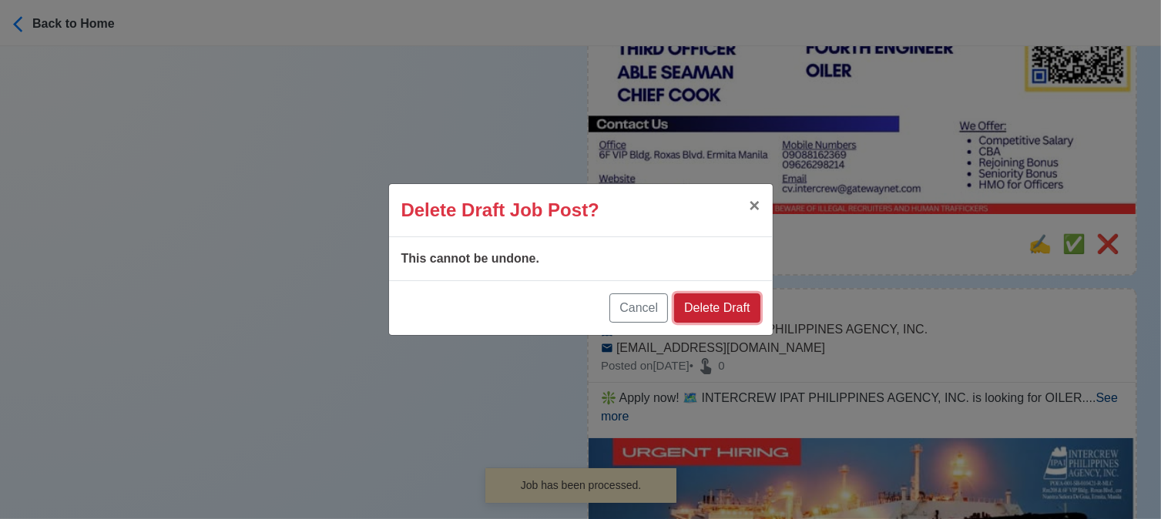
drag, startPoint x: 738, startPoint y: 301, endPoint x: 787, endPoint y: 300, distance: 49.3
click at [737, 304] on button "Delete Draft" at bounding box center [717, 307] width 86 height 29
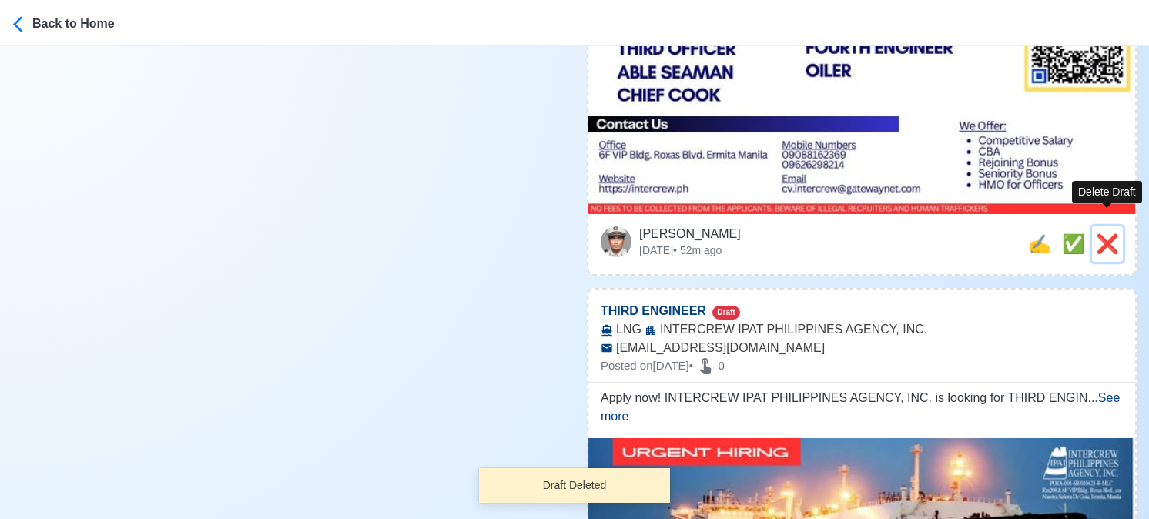
click at [1110, 233] on span "❌" at bounding box center [1107, 243] width 23 height 21
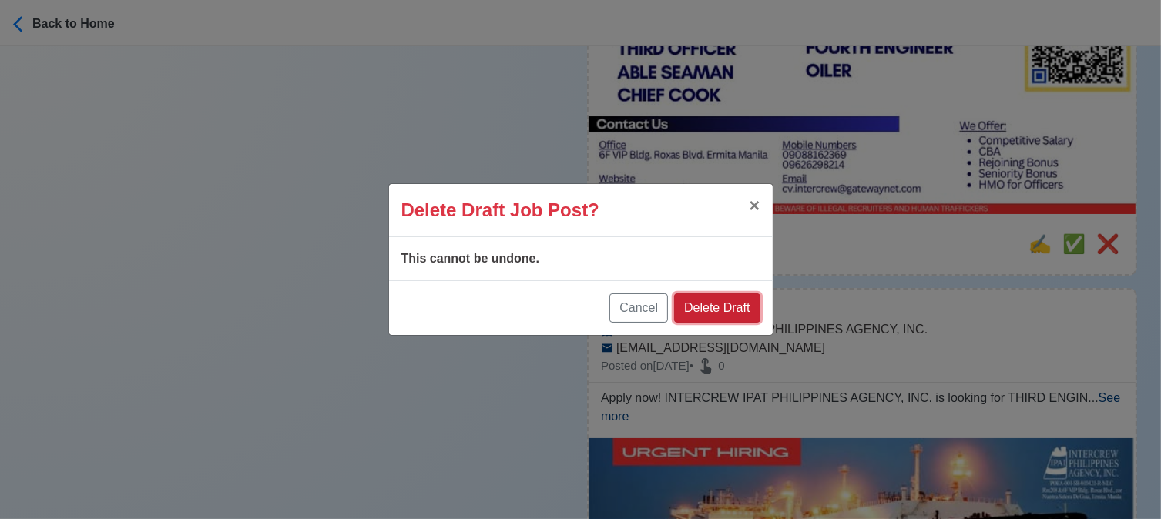
click at [724, 307] on button "Delete Draft" at bounding box center [717, 307] width 86 height 29
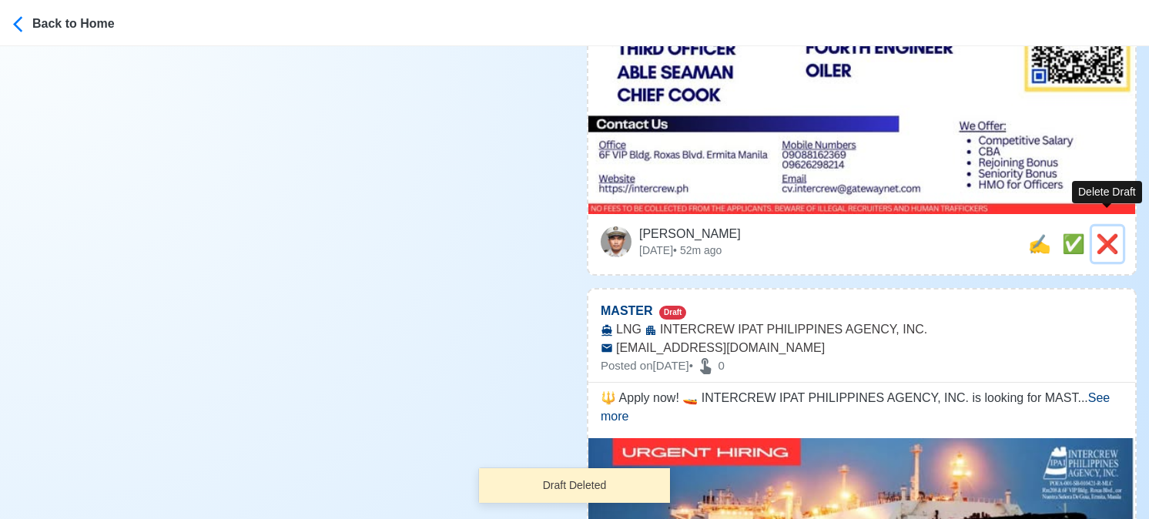
click at [1106, 233] on span "❌" at bounding box center [1107, 243] width 23 height 21
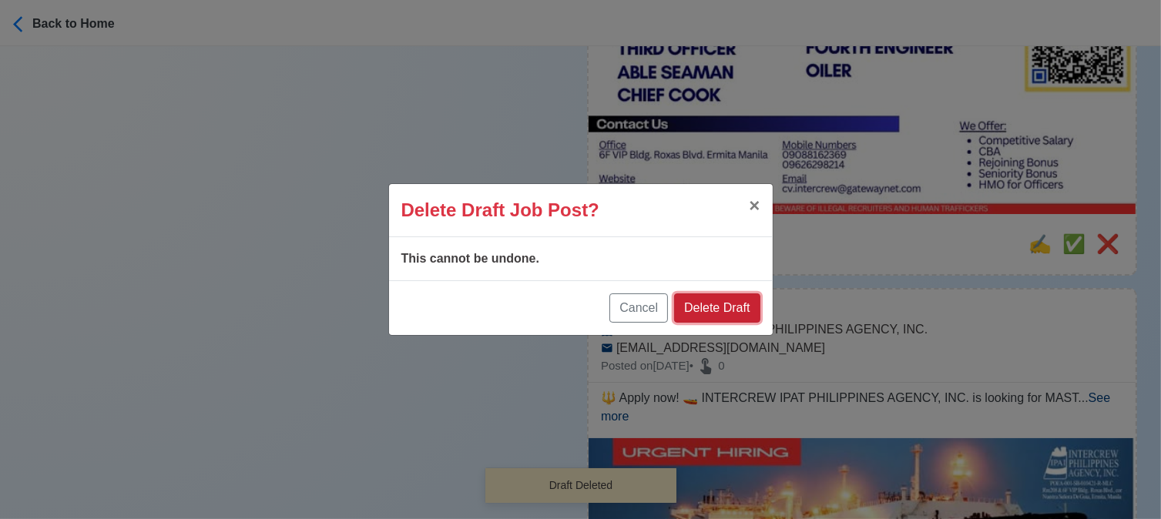
click at [712, 300] on button "Delete Draft" at bounding box center [717, 307] width 86 height 29
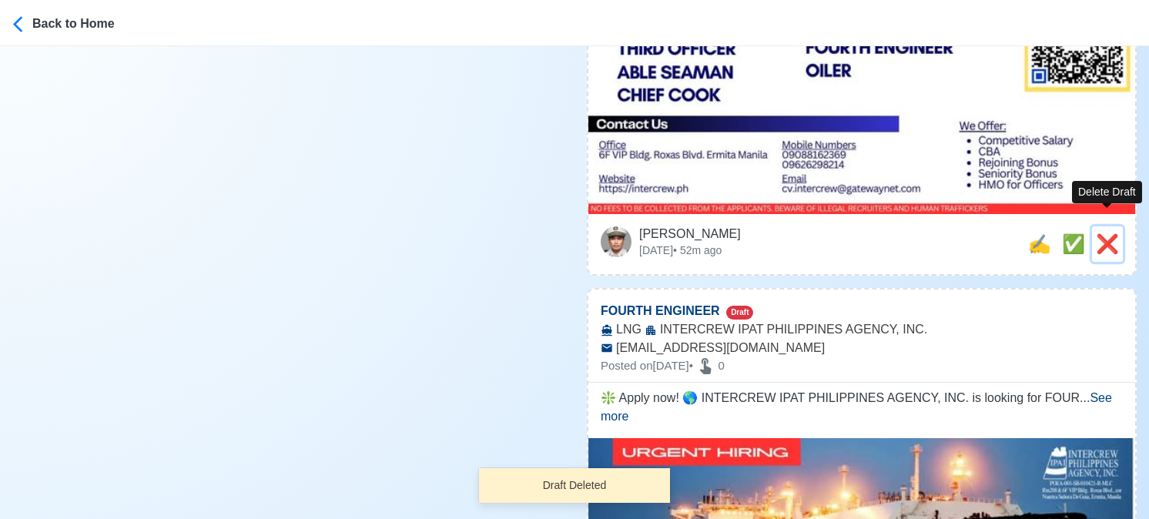
click at [1104, 233] on span "❌" at bounding box center [1107, 243] width 23 height 21
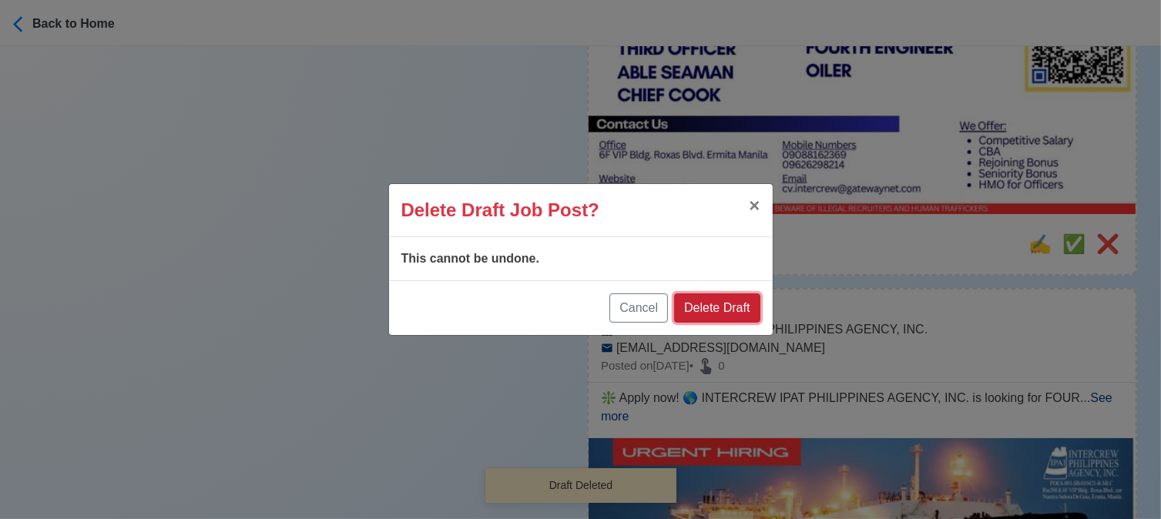
click at [727, 301] on button "Delete Draft" at bounding box center [717, 307] width 86 height 29
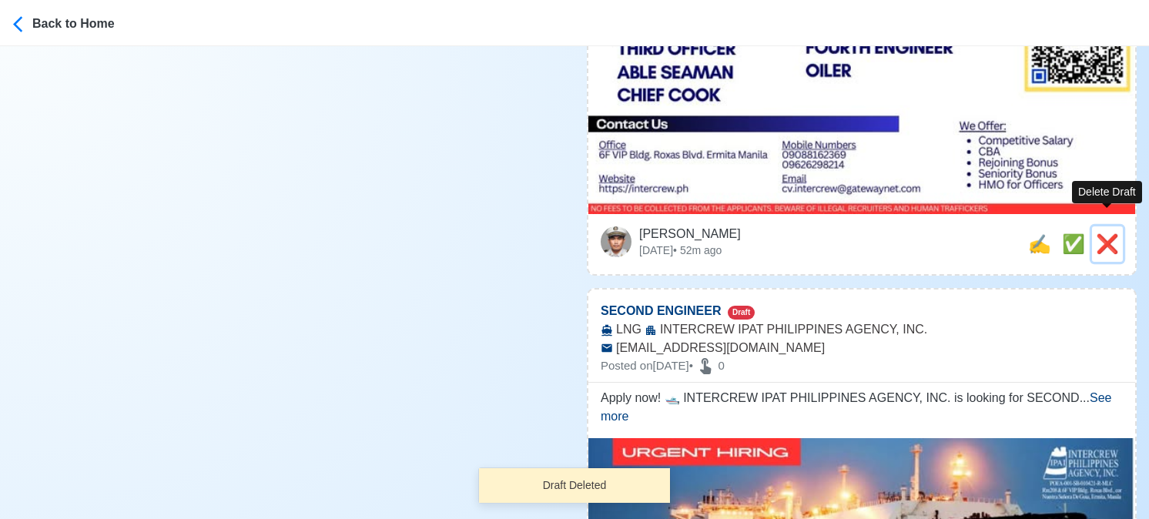
click at [1112, 233] on span "❌" at bounding box center [1107, 243] width 23 height 21
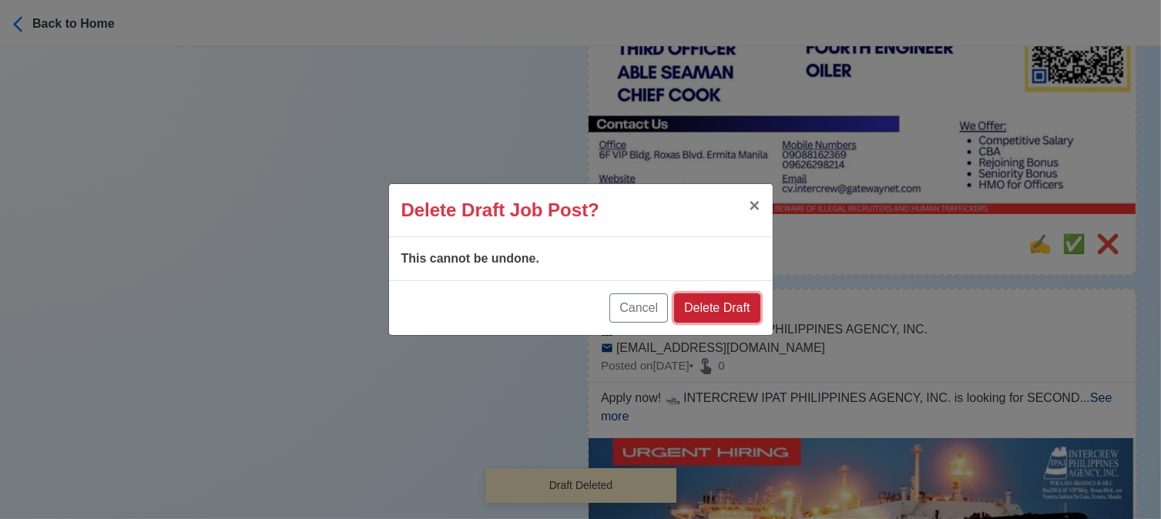
click at [714, 310] on button "Delete Draft" at bounding box center [717, 307] width 86 height 29
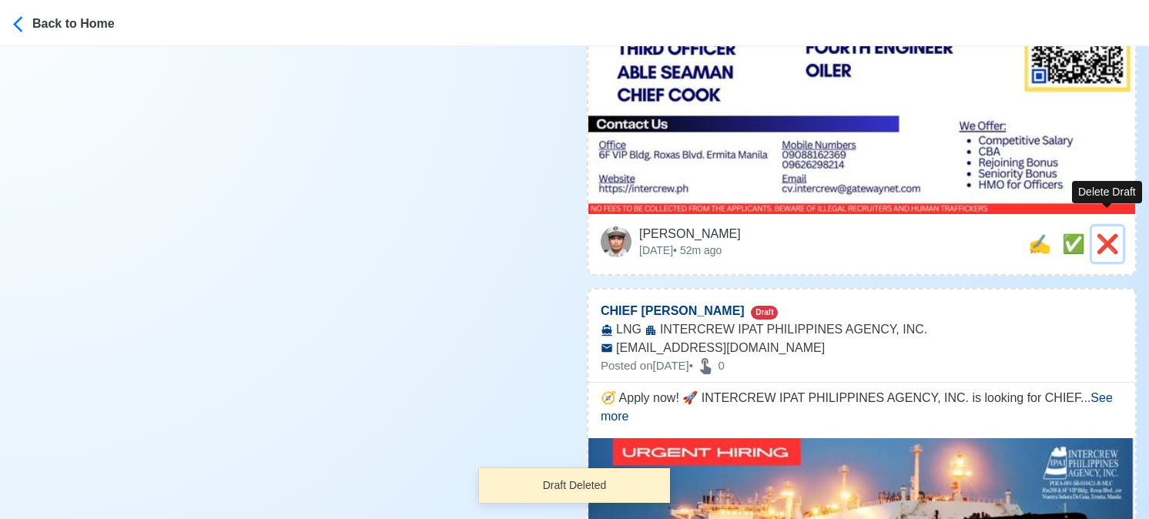
click at [1115, 233] on span "❌" at bounding box center [1107, 243] width 23 height 21
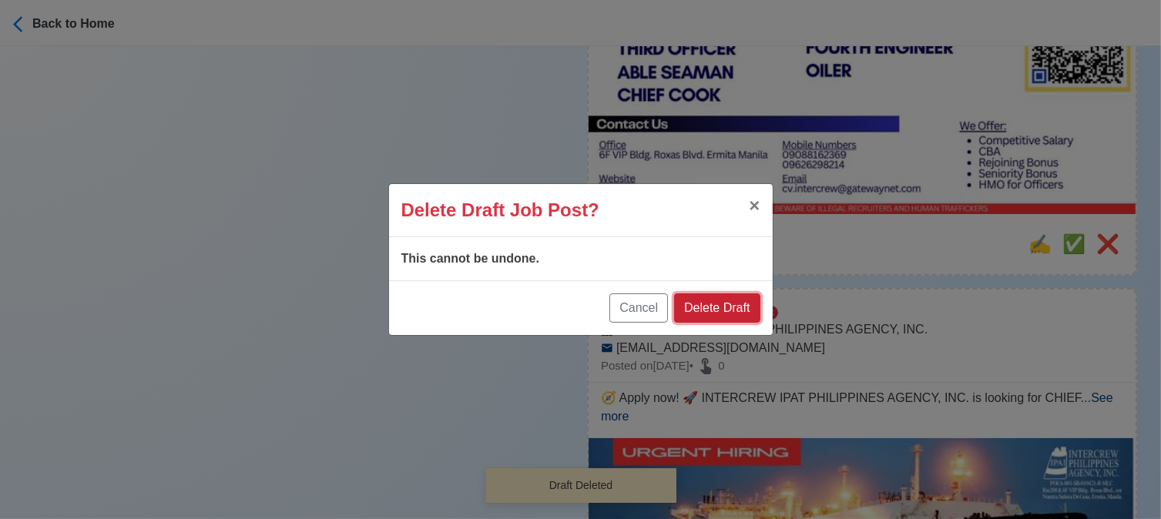
click at [727, 311] on button "Delete Draft" at bounding box center [717, 307] width 86 height 29
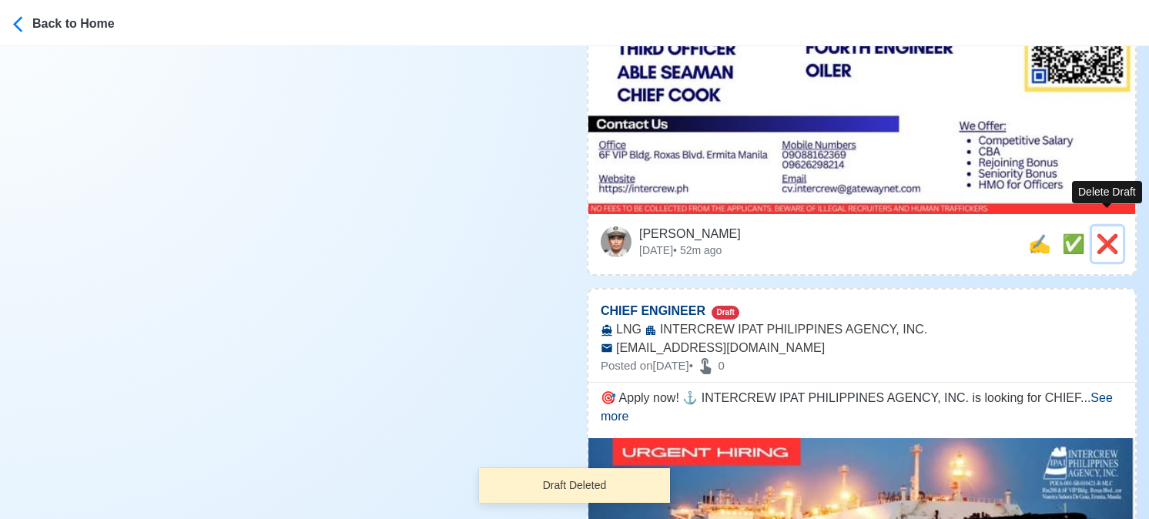
click at [1092, 226] on button "❌" at bounding box center [1107, 243] width 31 height 35
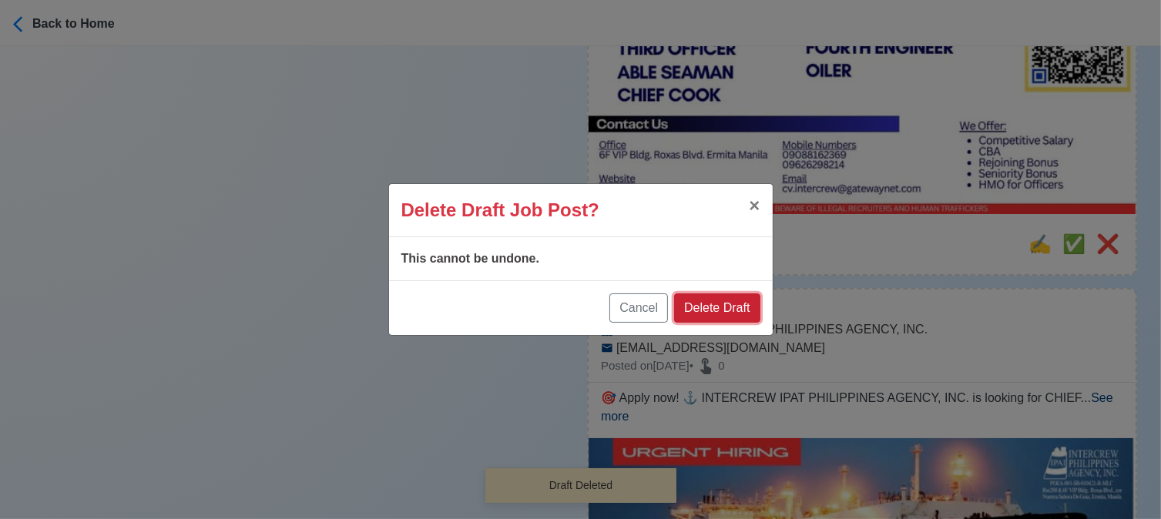
click at [727, 306] on button "Delete Draft" at bounding box center [717, 307] width 86 height 29
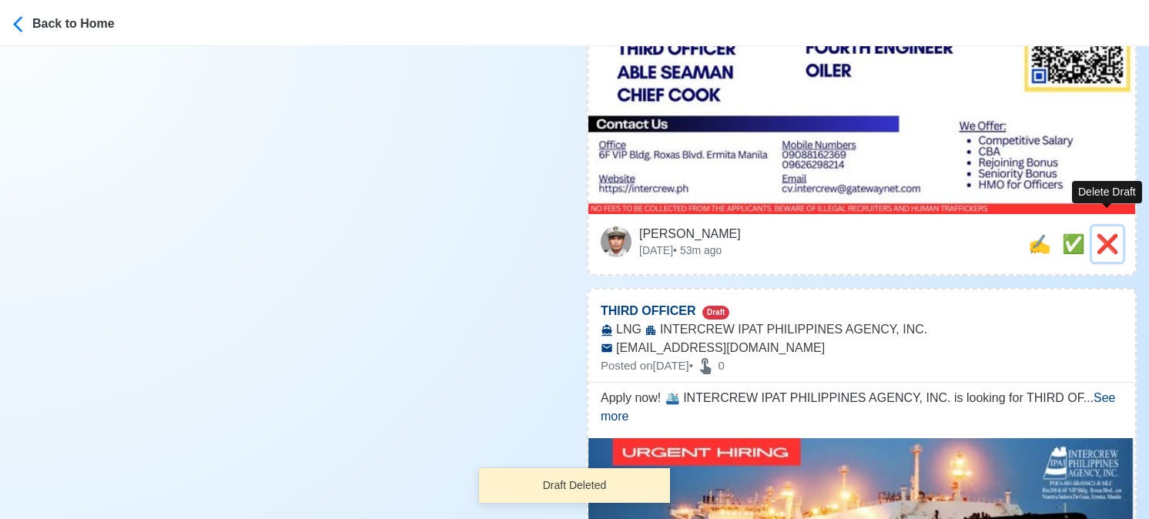
click at [1112, 233] on span "❌" at bounding box center [1107, 243] width 23 height 21
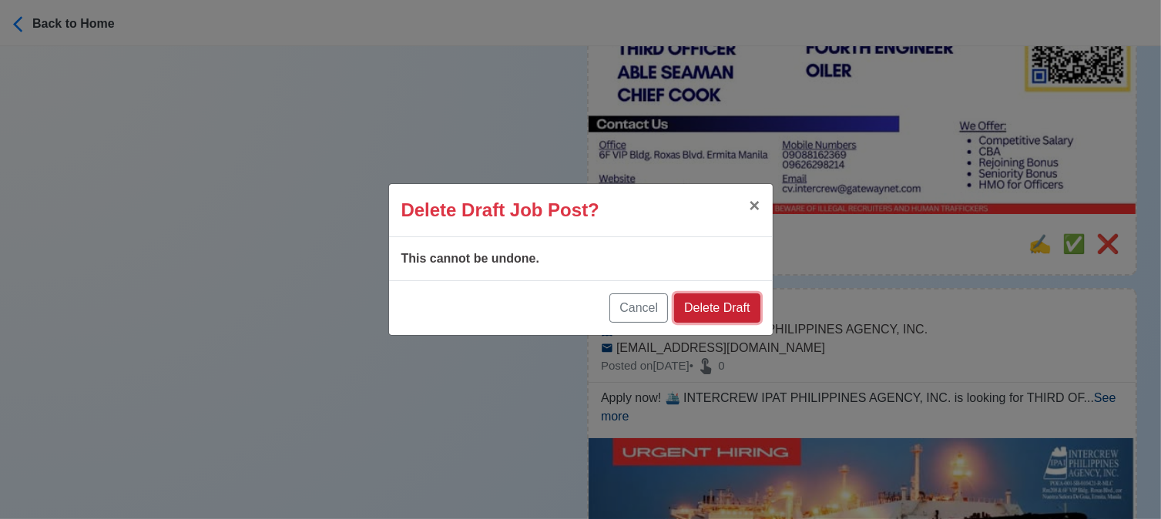
click at [718, 304] on button "Delete Draft" at bounding box center [717, 307] width 86 height 29
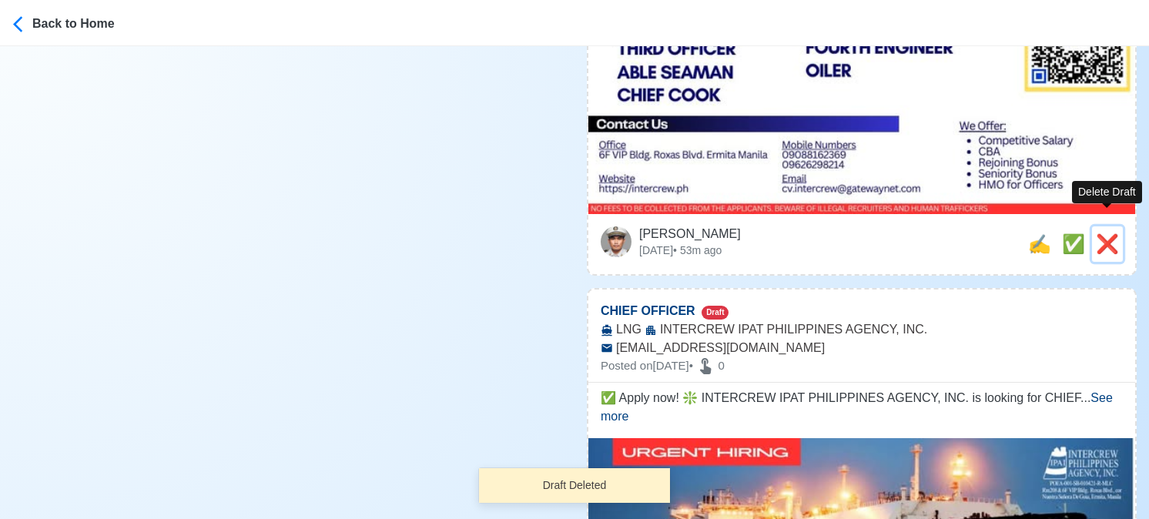
click at [1112, 233] on span "❌" at bounding box center [1107, 243] width 23 height 21
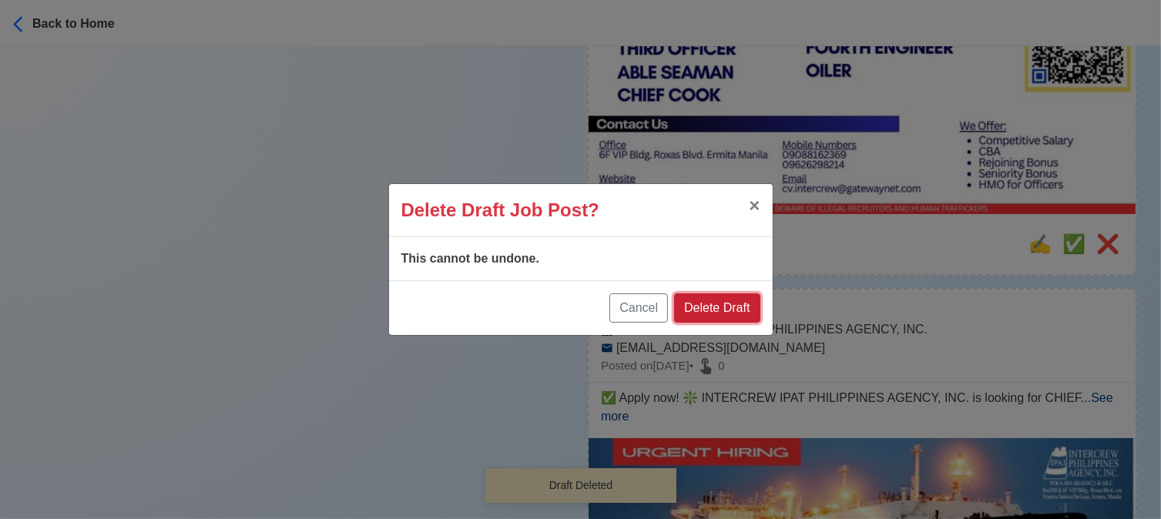
click at [724, 303] on button "Delete Draft" at bounding box center [717, 307] width 86 height 29
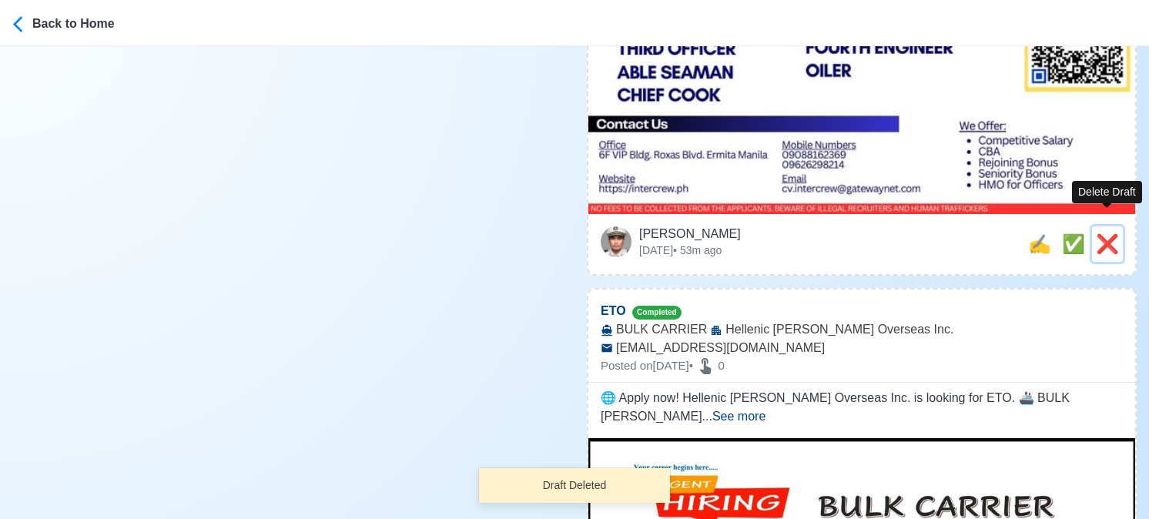
click at [1103, 233] on span "❌" at bounding box center [1107, 243] width 23 height 21
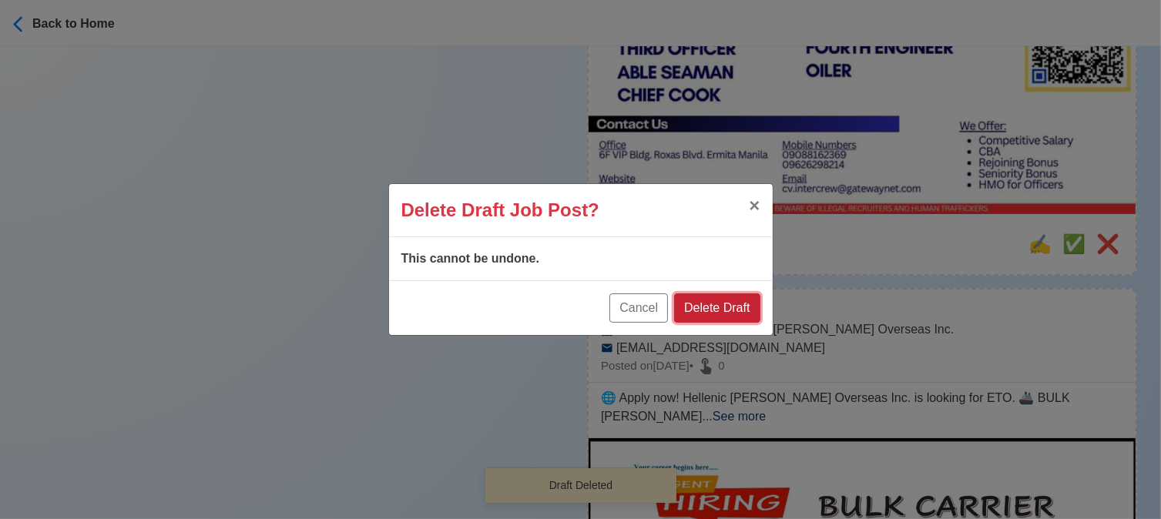
click at [749, 299] on button "Delete Draft" at bounding box center [717, 307] width 86 height 29
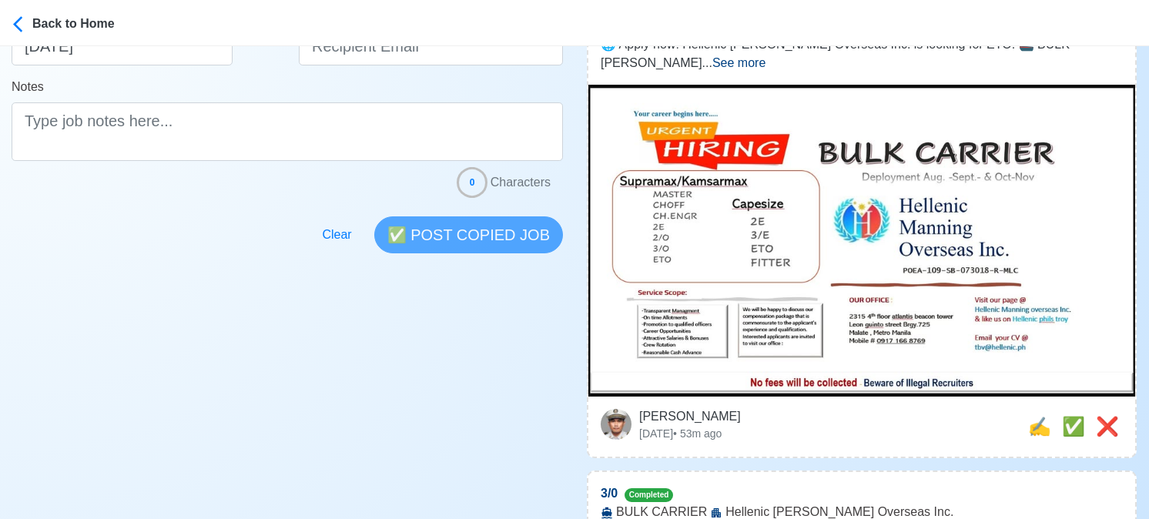
scroll to position [0, 0]
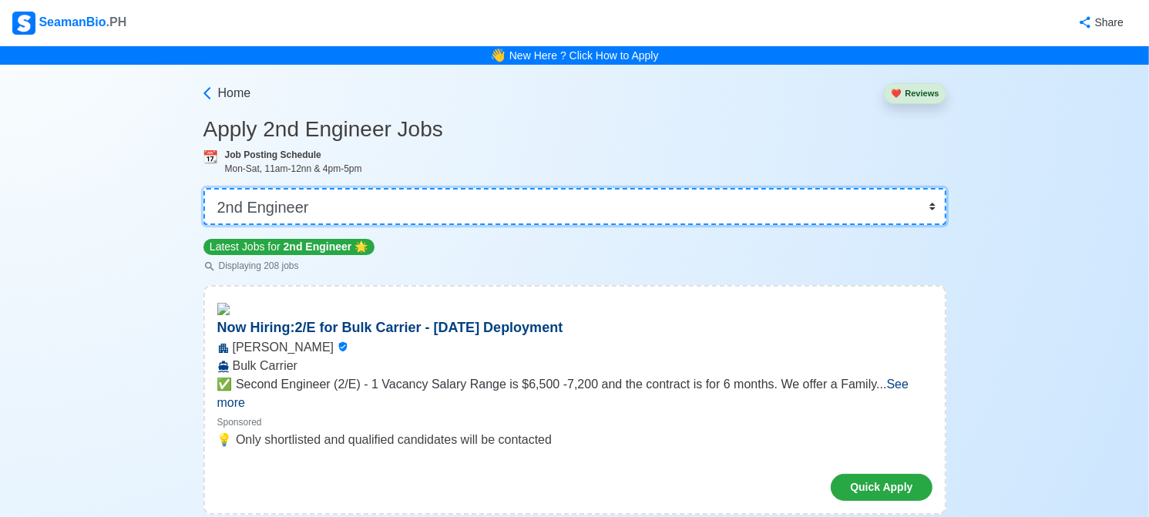
click at [365, 207] on select "👉 Select Rank or Position Master Chief Officer 2nd Officer 3rd Officer Junior O…" at bounding box center [574, 206] width 743 height 37
select select "Chief Officer"
click at [205, 188] on select "👉 Select Rank or Position Master Chief Officer 2nd Officer 3rd Officer Junior O…" at bounding box center [574, 206] width 743 height 37
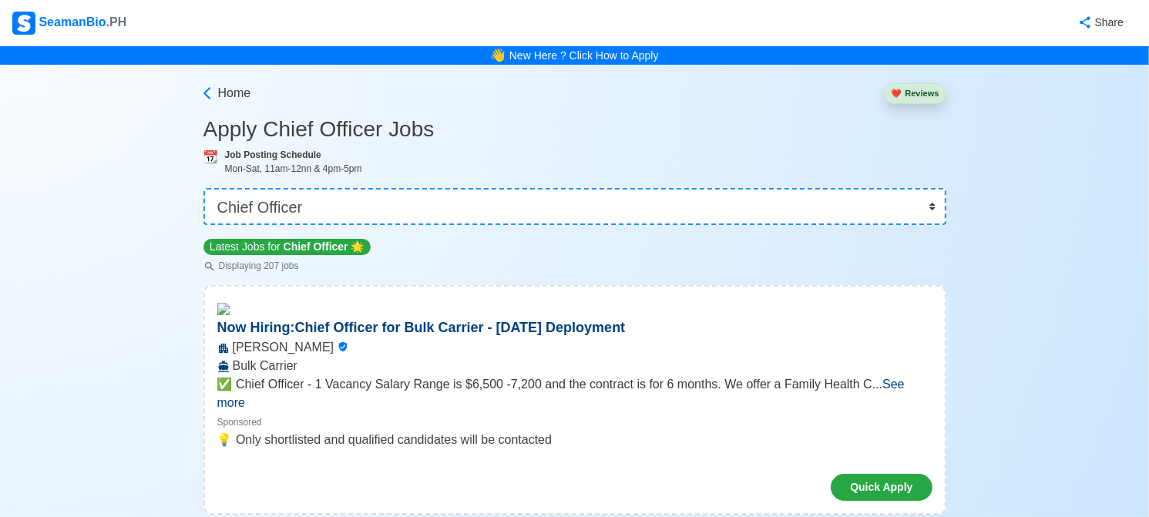
scroll to position [1528, 0]
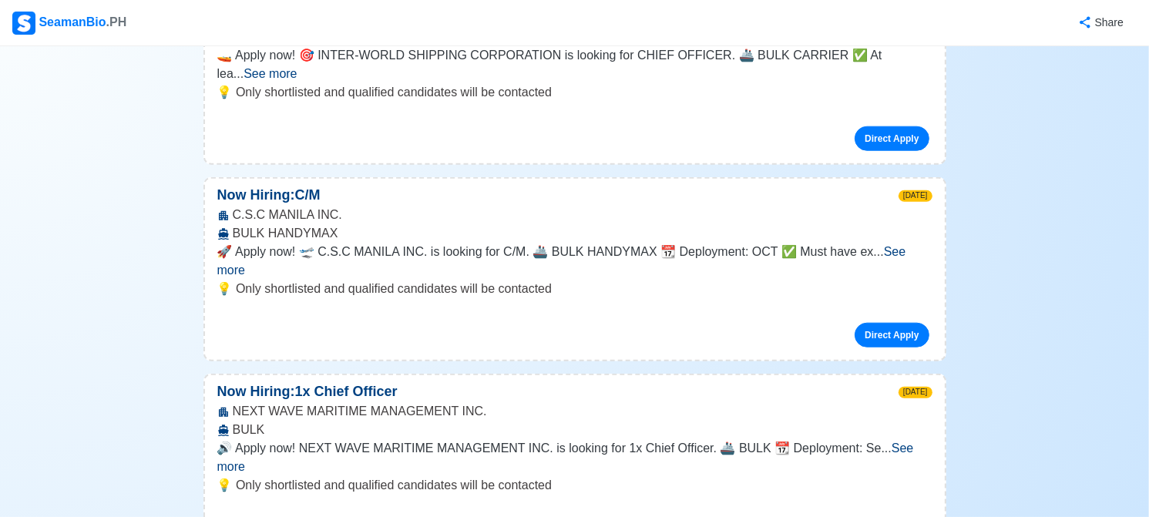
click at [904, 441] on span "See more" at bounding box center [565, 457] width 696 height 32
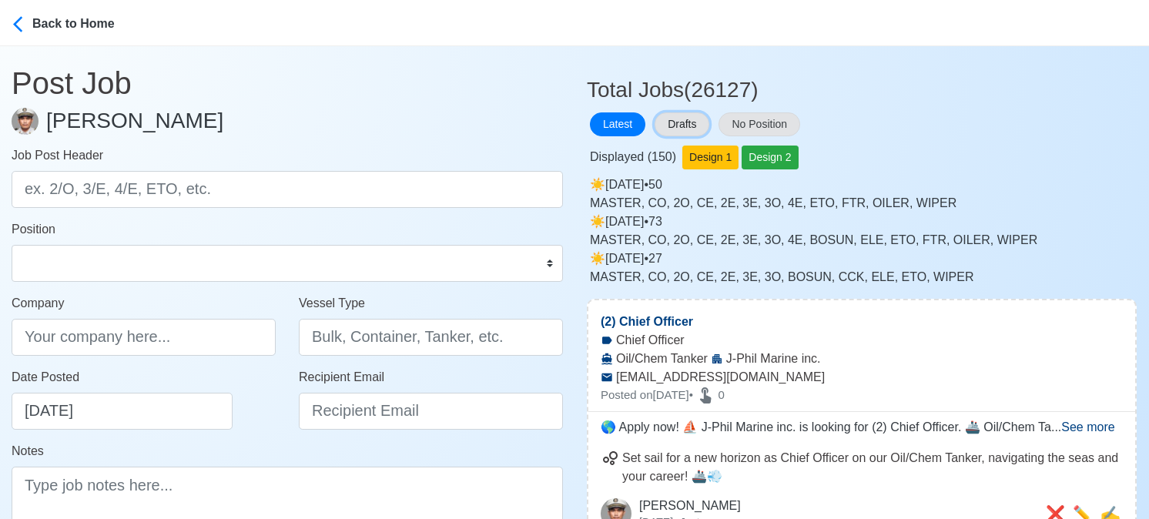
click at [697, 119] on button "Drafts" at bounding box center [682, 124] width 55 height 24
